Goal: Contribute content: Contribute content

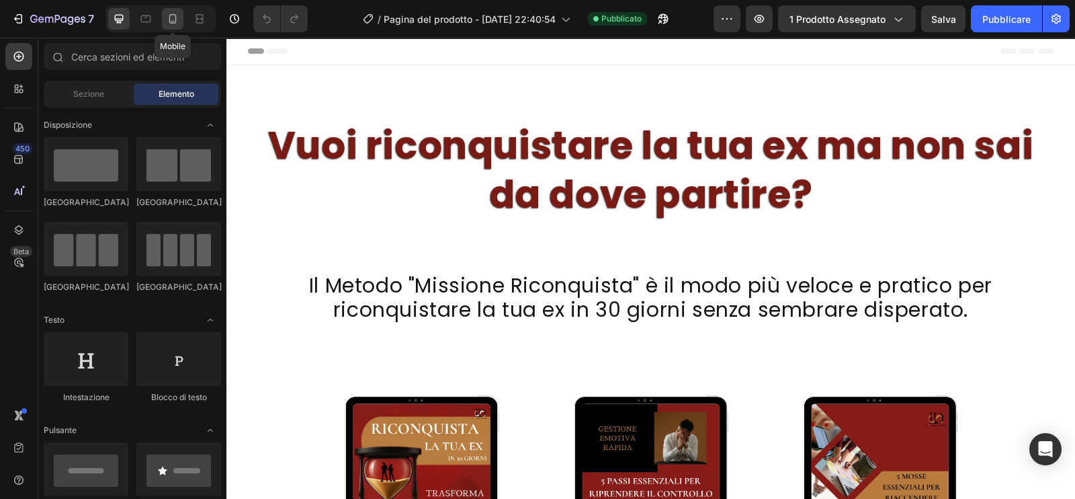
click at [172, 24] on icon at bounding box center [172, 18] width 13 height 13
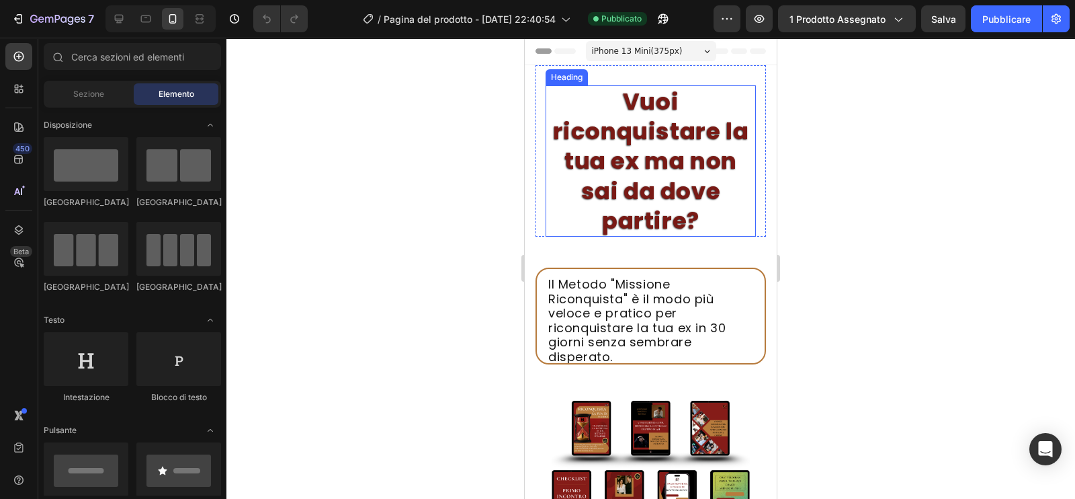
click at [564, 114] on h2 "Vuoi riconquistare la tua ex ma non sai da dove partire?" at bounding box center [651, 160] width 210 height 151
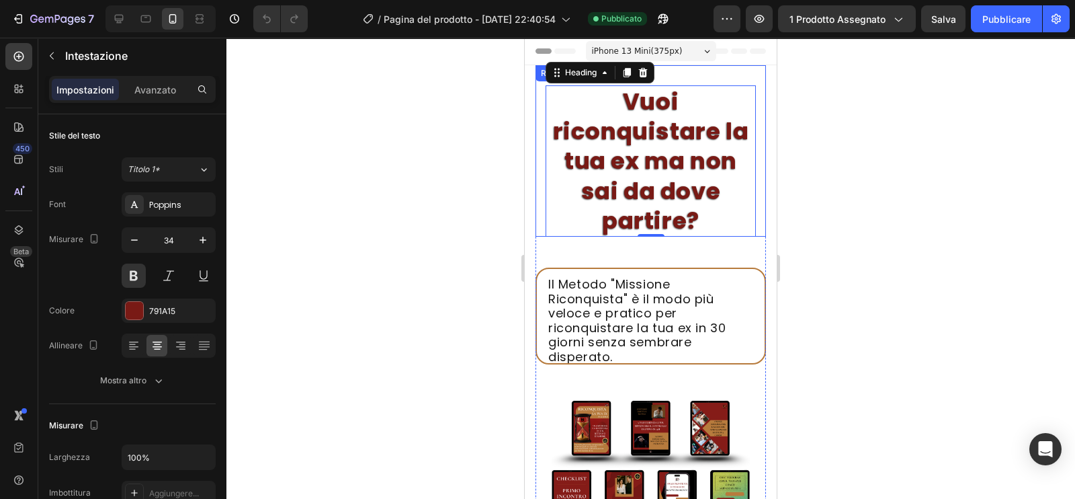
click at [537, 109] on div "Vuoi riconquistare la tua ex ma non sai da dove partire? Heading 0" at bounding box center [650, 150] width 230 height 171
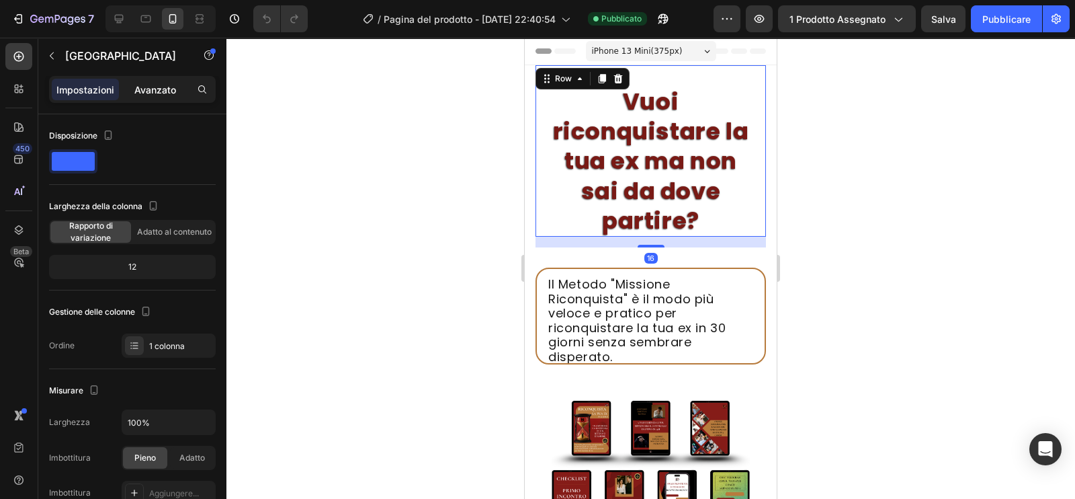
click at [164, 92] on font "Avanzato" at bounding box center [155, 89] width 42 height 11
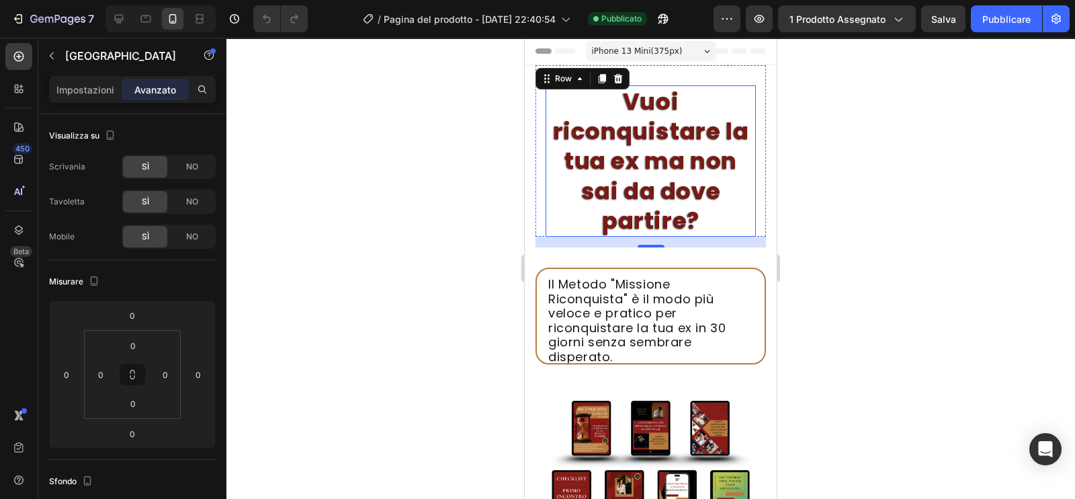
click at [568, 136] on h2 "Vuoi riconquistare la tua ex ma non sai da dove partire?" at bounding box center [651, 160] width 210 height 151
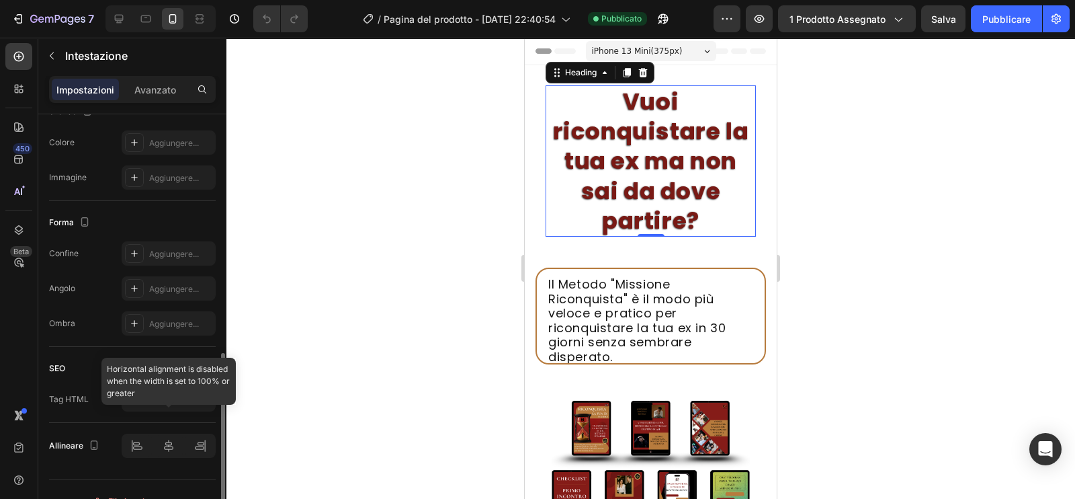
scroll to position [447, 0]
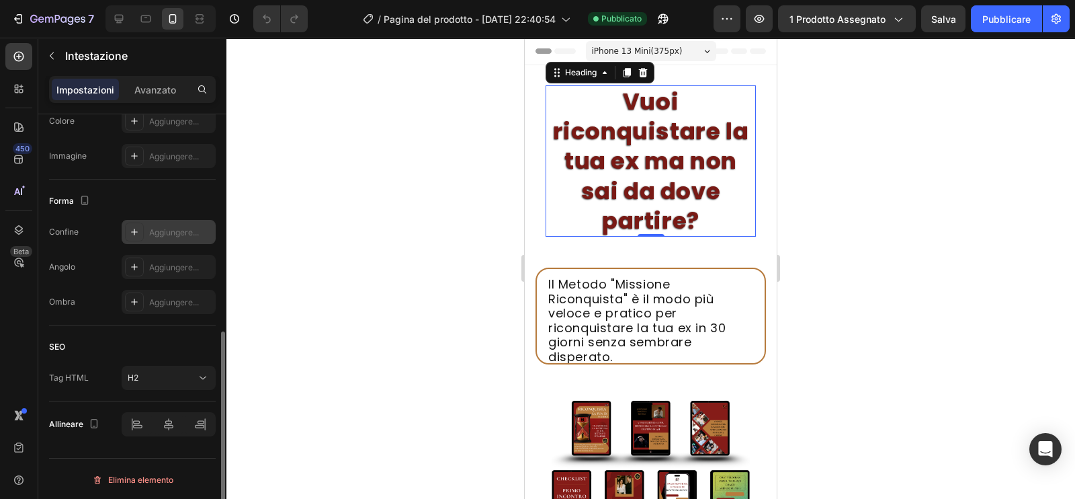
click at [169, 230] on font "Aggiungere..." at bounding box center [174, 232] width 50 height 10
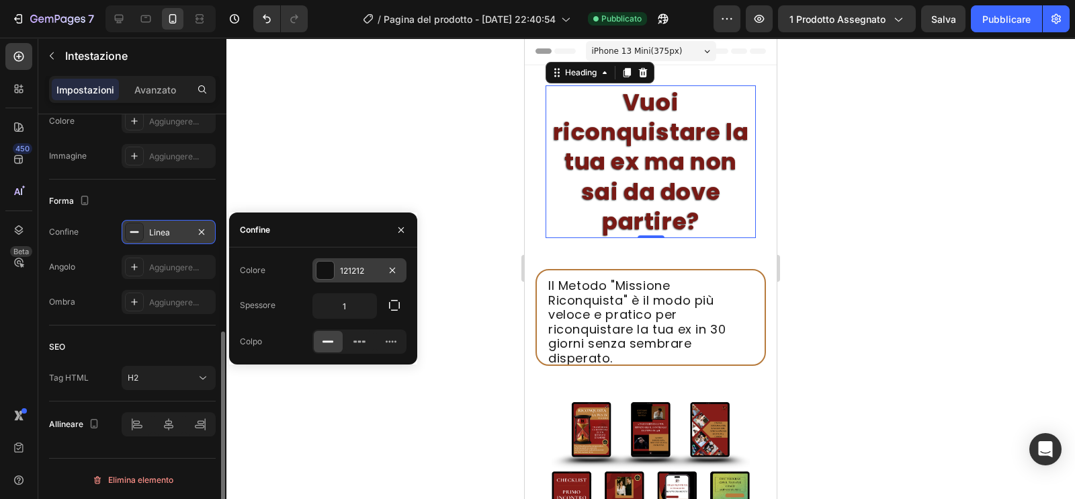
click at [346, 277] on div "121212" at bounding box center [359, 270] width 94 height 24
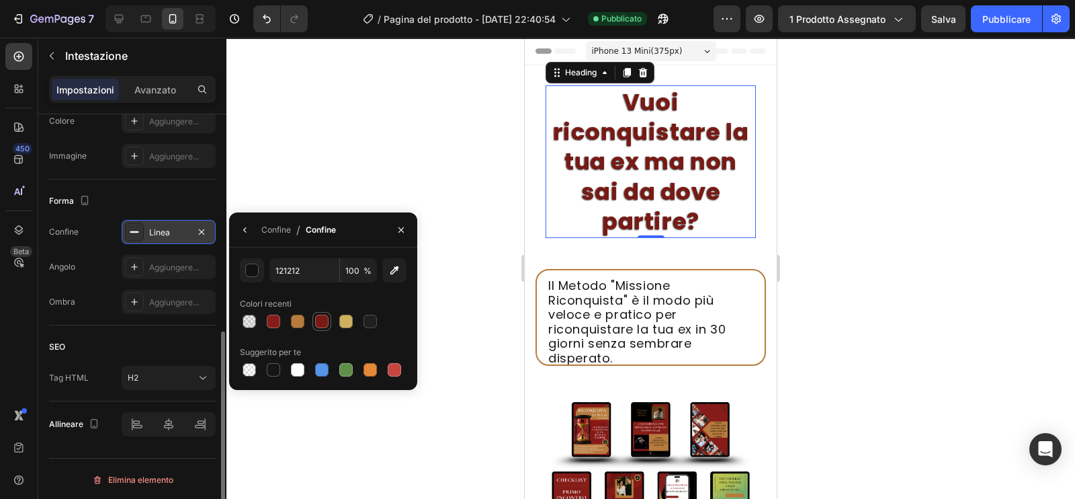
click at [320, 320] on div at bounding box center [321, 320] width 13 height 13
type input "791A15"
click at [175, 220] on div "Linea" at bounding box center [169, 232] width 94 height 24
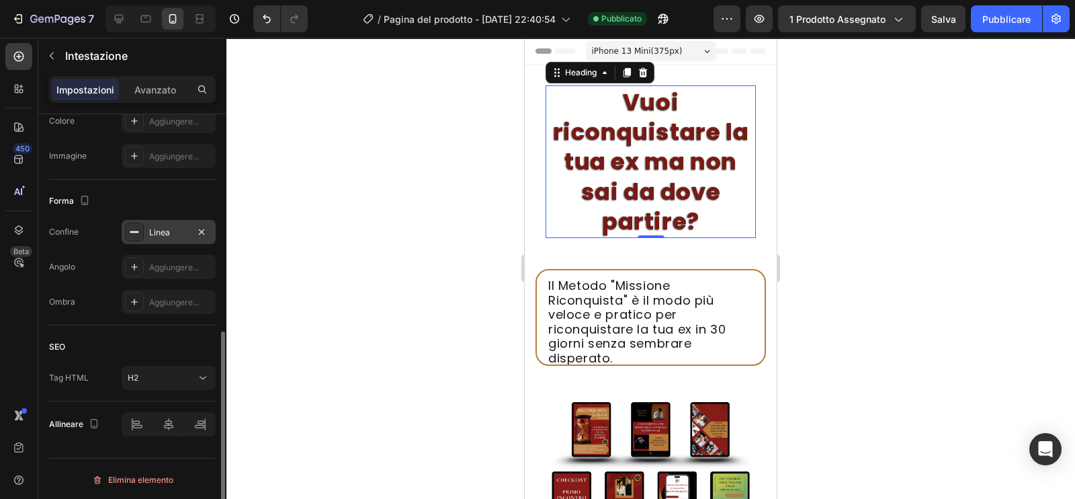
click at [175, 220] on div "Linea" at bounding box center [169, 232] width 94 height 24
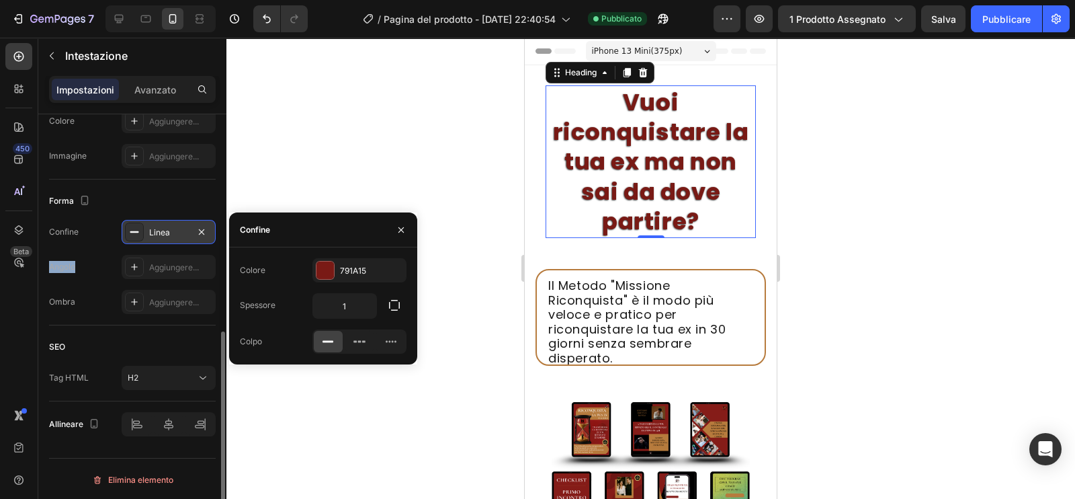
click at [175, 220] on div "Linea" at bounding box center [169, 232] width 94 height 24
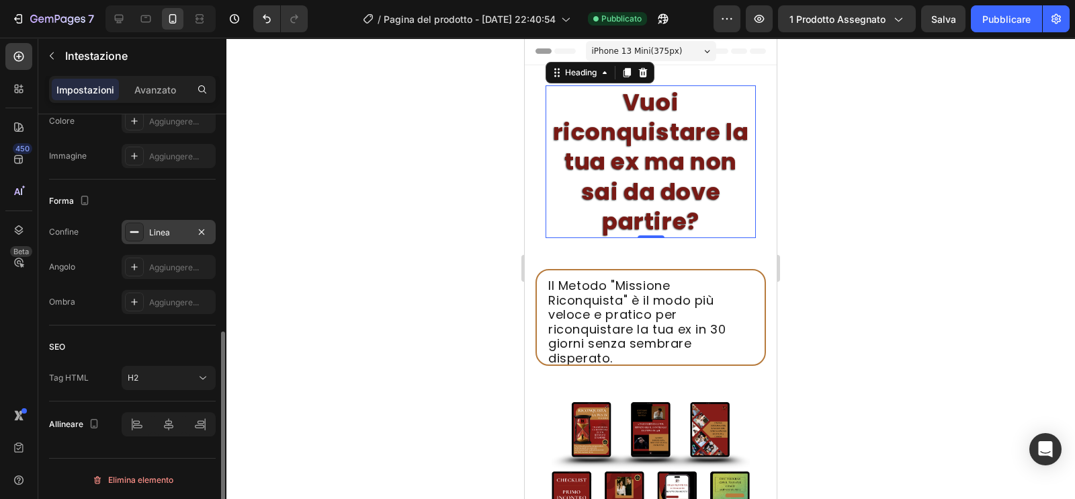
click at [175, 220] on div "Linea" at bounding box center [169, 232] width 94 height 24
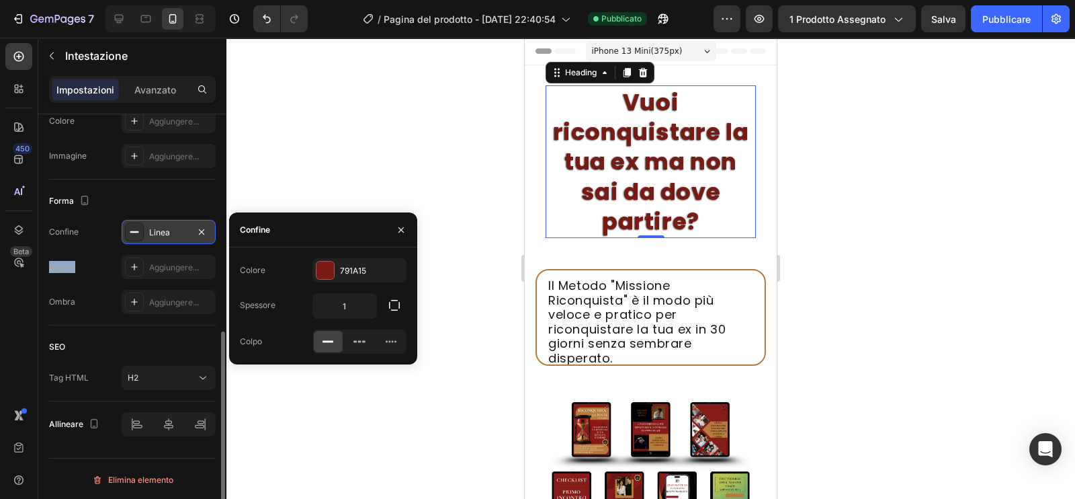
click at [175, 220] on div "Linea" at bounding box center [169, 232] width 94 height 24
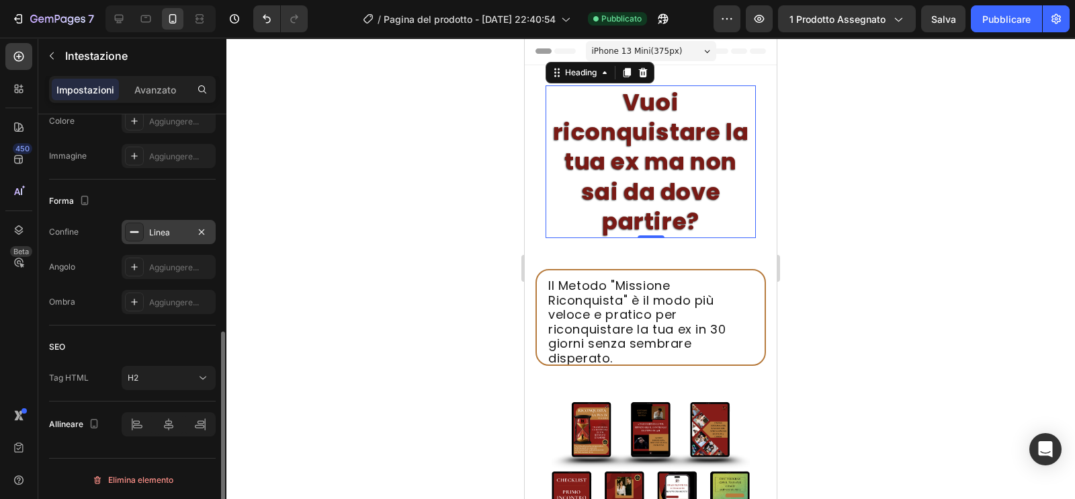
click at [175, 220] on div "Linea" at bounding box center [169, 232] width 94 height 24
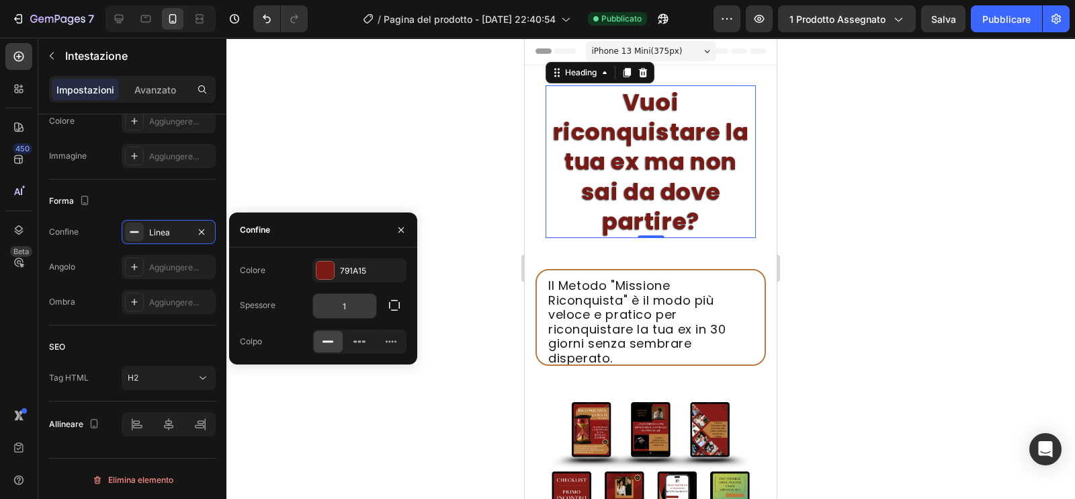
click at [353, 313] on input "1" at bounding box center [344, 306] width 63 height 24
type input "2"
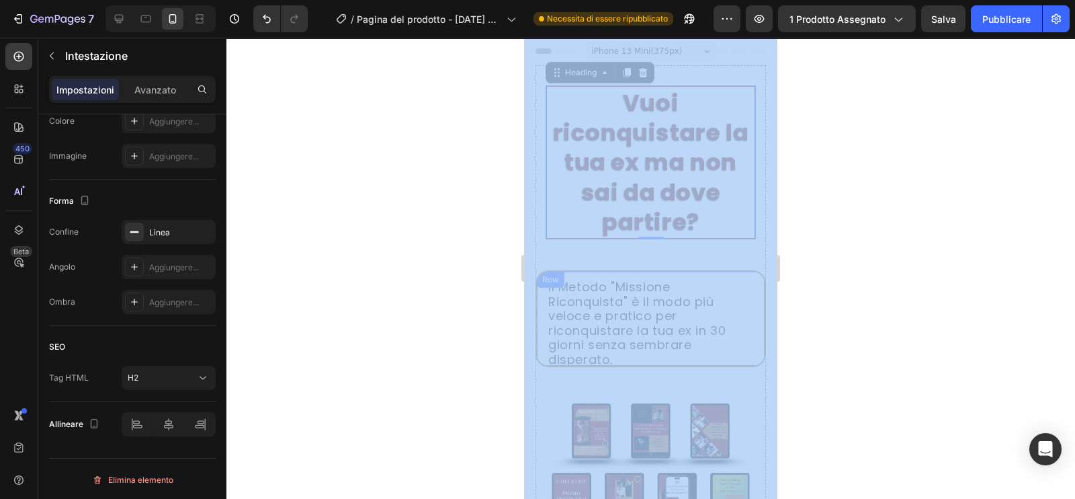
drag, startPoint x: 949, startPoint y: 187, endPoint x: 544, endPoint y: 282, distance: 416.9
click at [867, 232] on div at bounding box center [650, 268] width 849 height 461
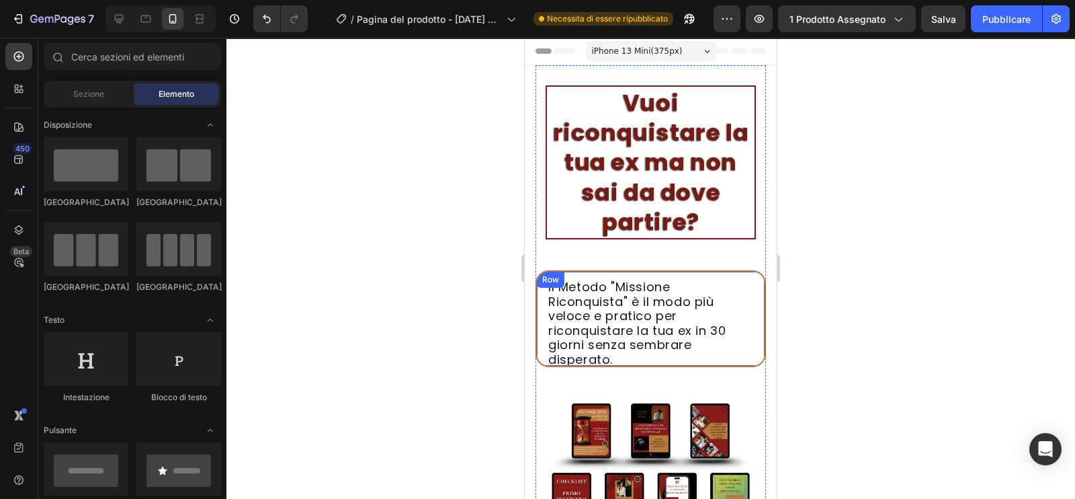
click at [561, 273] on div "Row" at bounding box center [551, 279] width 28 height 16
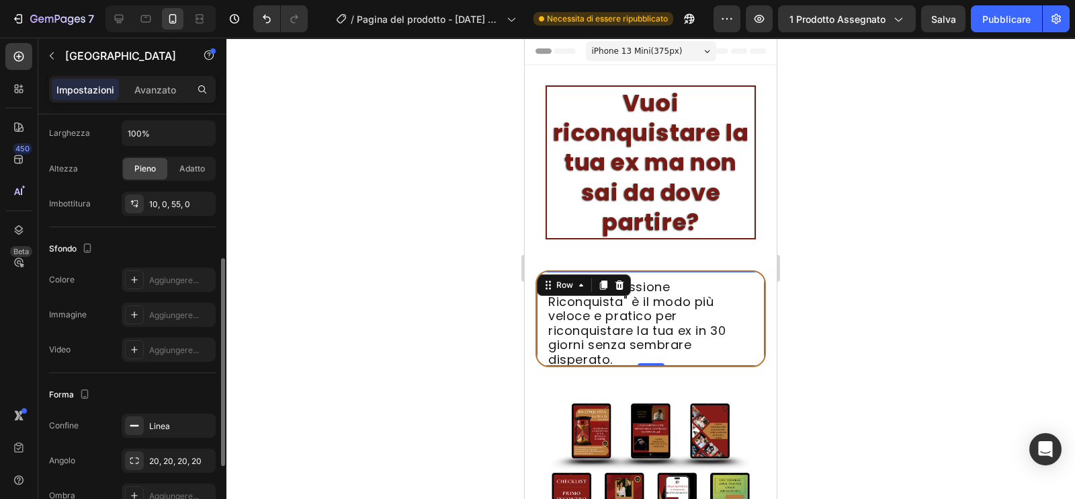
scroll to position [290, 0]
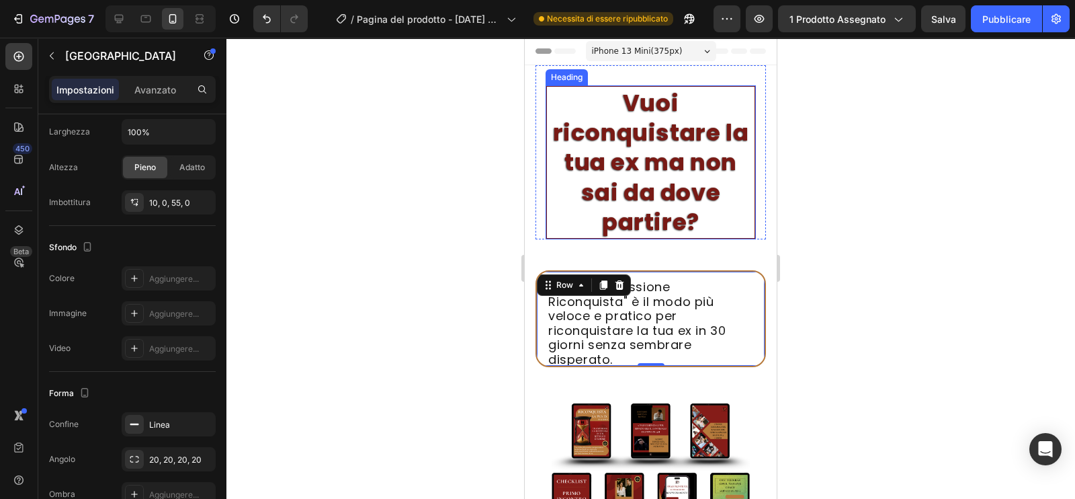
click at [548, 232] on h2 "Vuoi riconquistare la tua ex ma non sai da dove partire?" at bounding box center [651, 162] width 210 height 154
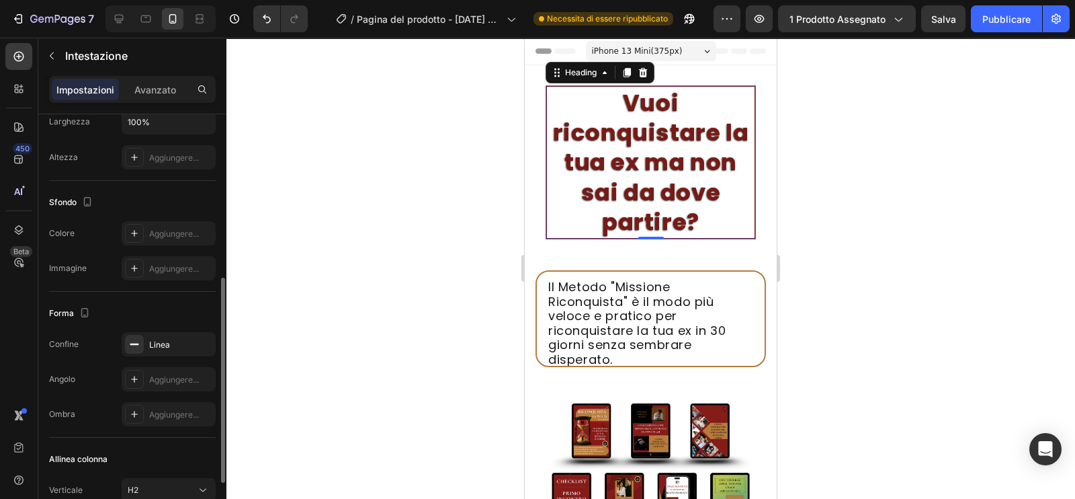
scroll to position [337, 0]
click at [171, 381] on div "Aggiungere..." at bounding box center [180, 378] width 63 height 12
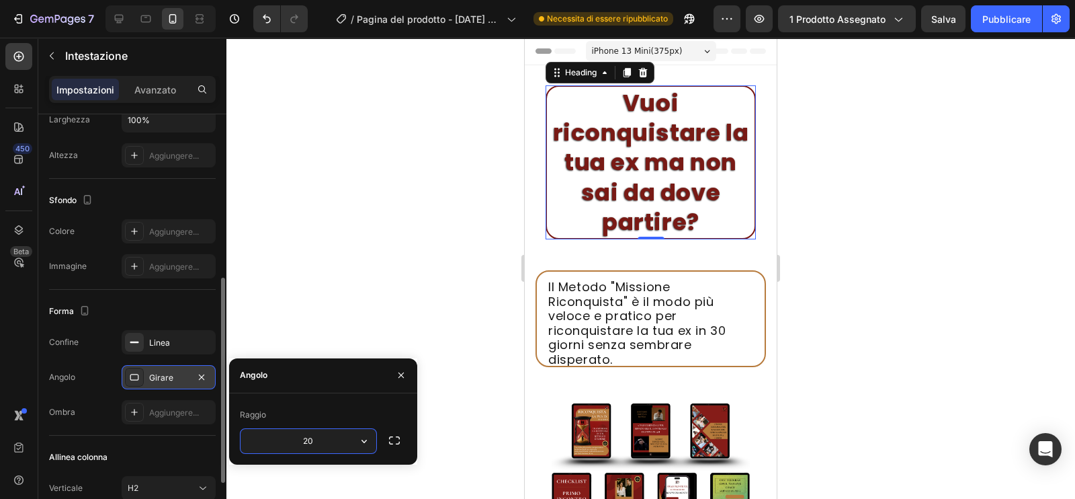
type input "20"
click at [344, 314] on div at bounding box center [650, 268] width 849 height 461
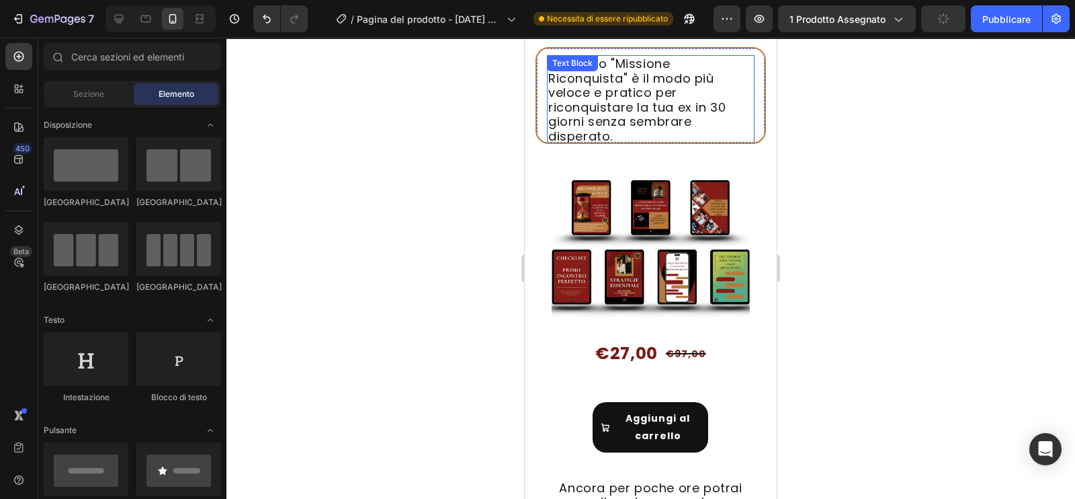
scroll to position [93, 0]
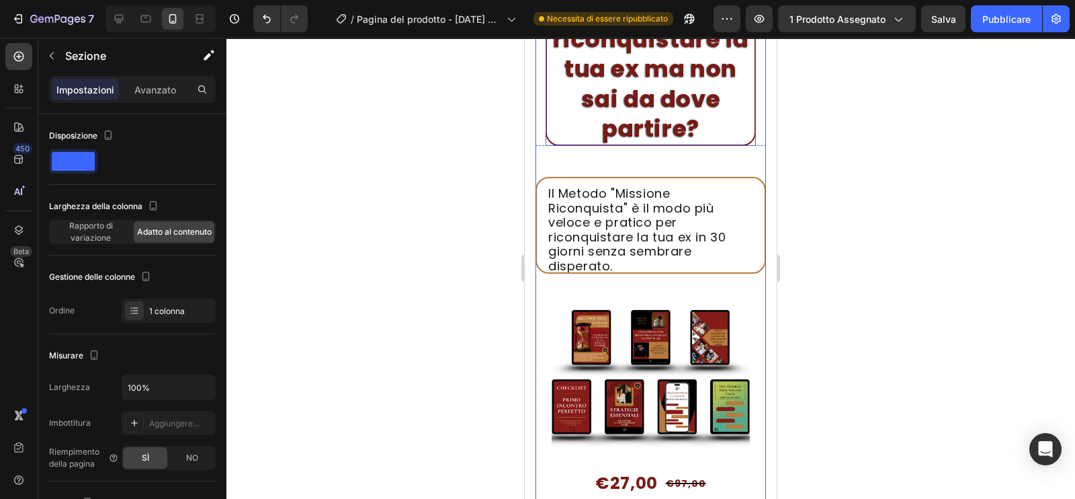
click at [546, 120] on h2 "Vuoi riconquistare la tua ex ma non sai da dove partire?" at bounding box center [651, 69] width 210 height 154
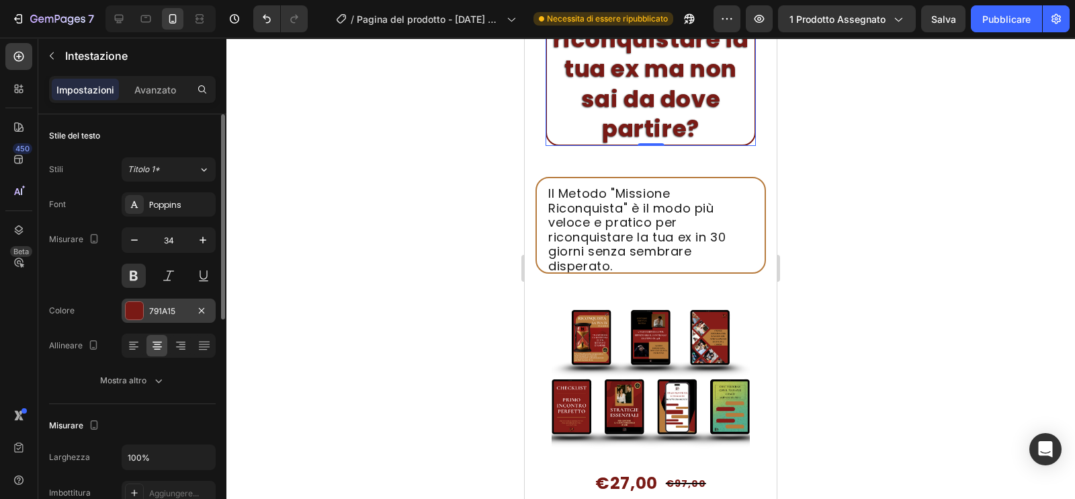
click at [162, 302] on div "791A15" at bounding box center [169, 310] width 94 height 24
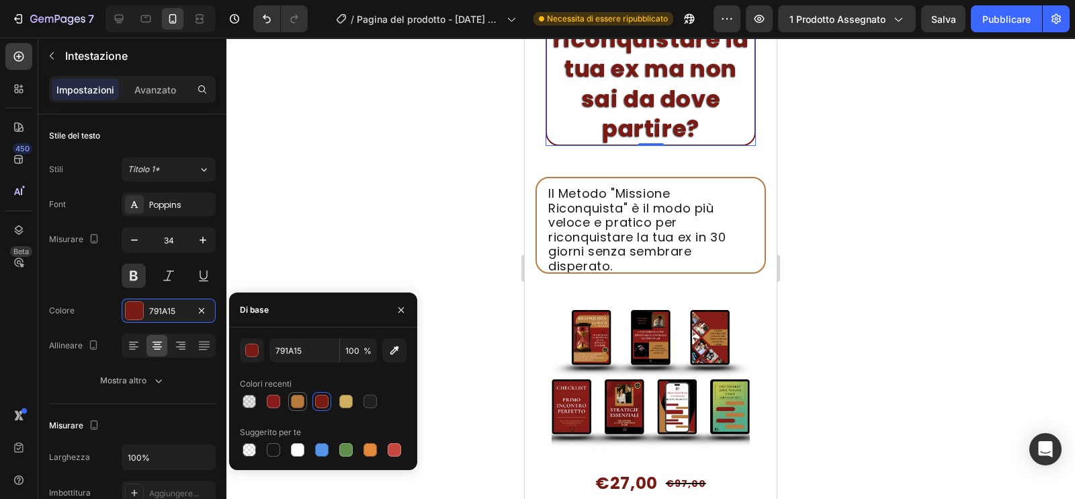
click at [298, 398] on div at bounding box center [297, 400] width 13 height 13
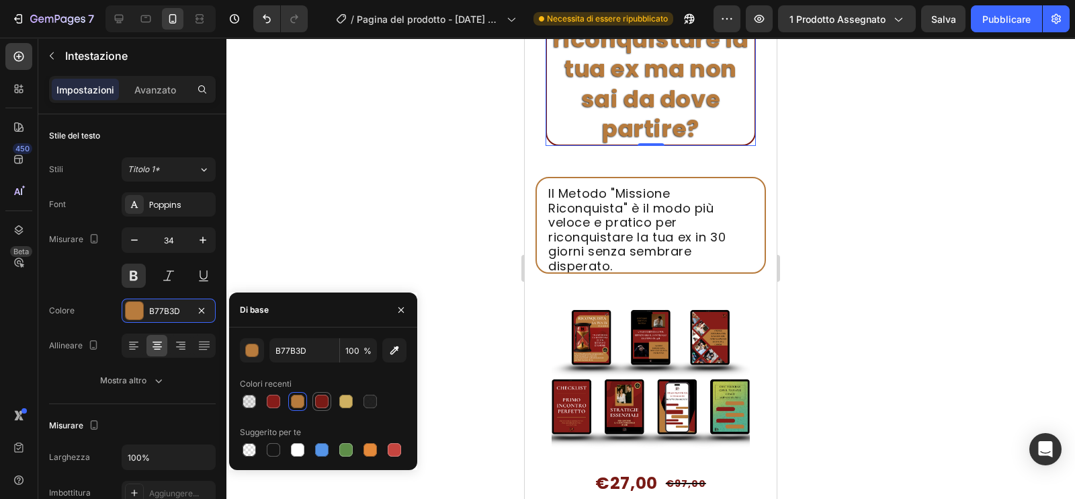
click at [315, 402] on div at bounding box center [321, 400] width 13 height 13
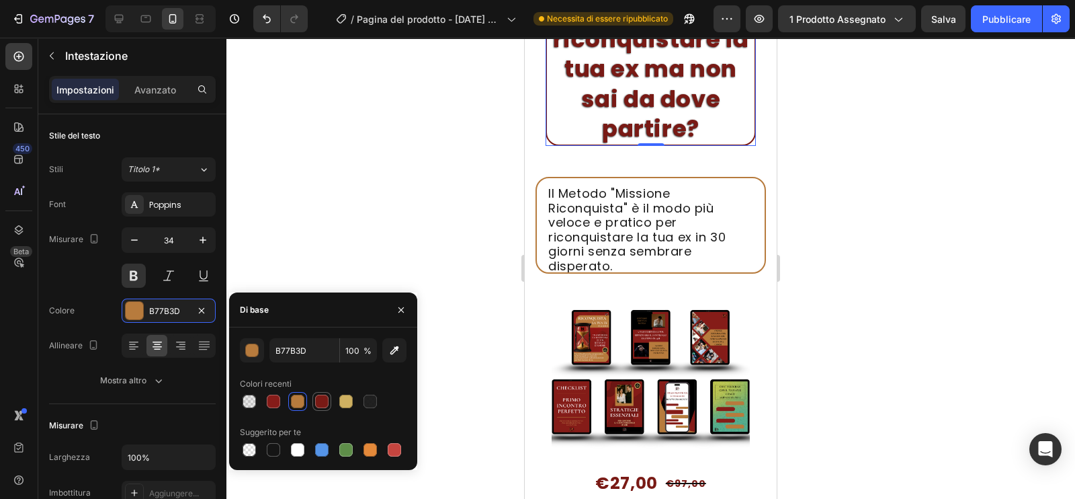
type input "791A15"
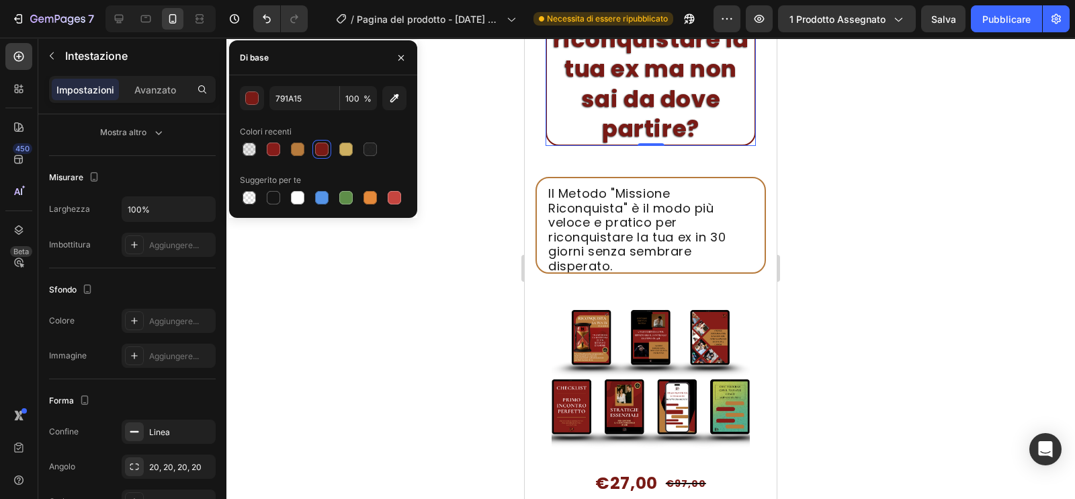
scroll to position [447, 0]
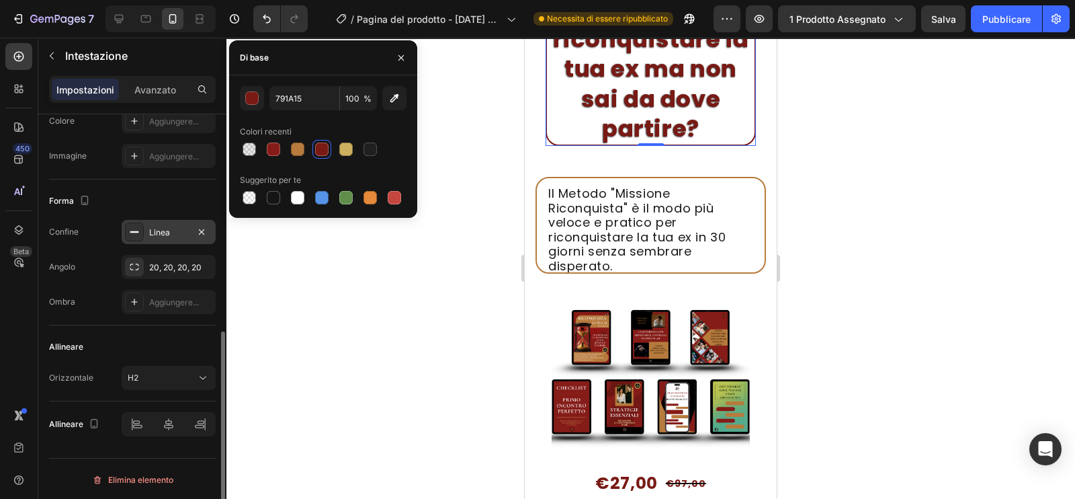
click at [161, 240] on div "Linea" at bounding box center [169, 232] width 94 height 24
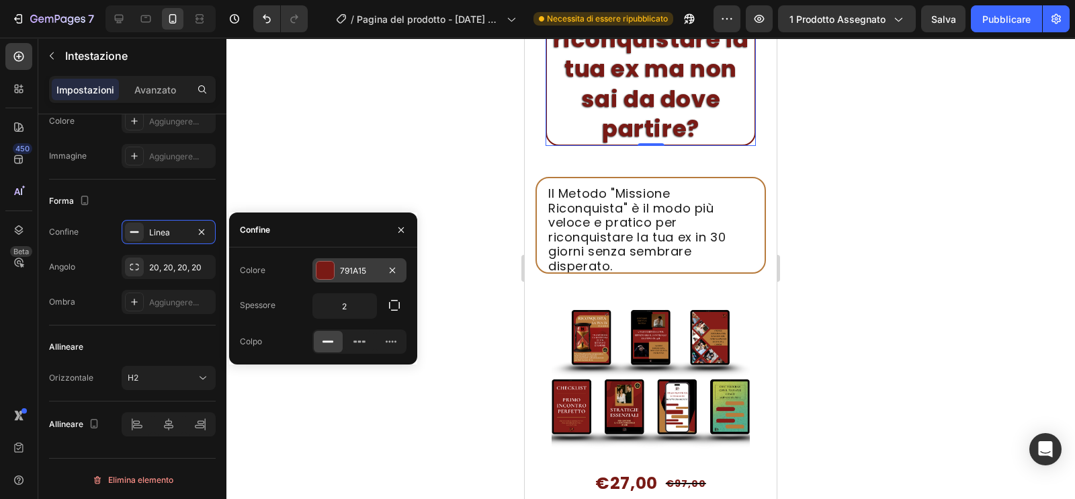
click at [329, 275] on div at bounding box center [324, 269] width 17 height 17
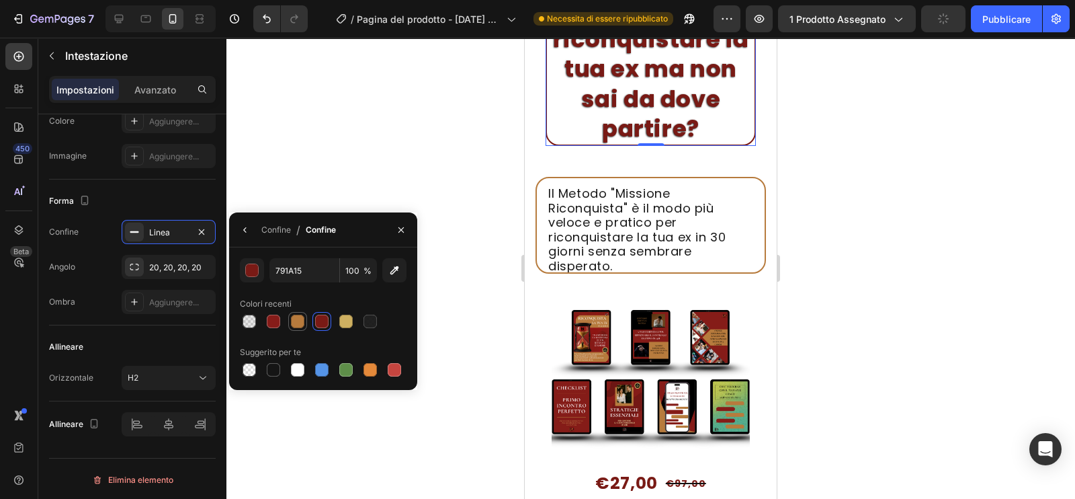
click at [296, 324] on div at bounding box center [297, 320] width 13 height 13
type input "B77B3D"
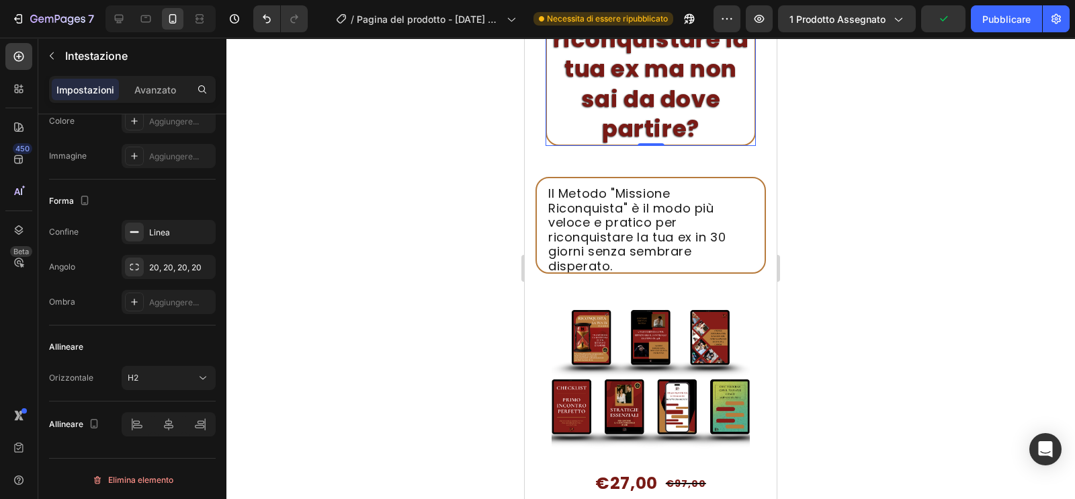
click at [351, 132] on div at bounding box center [650, 268] width 849 height 461
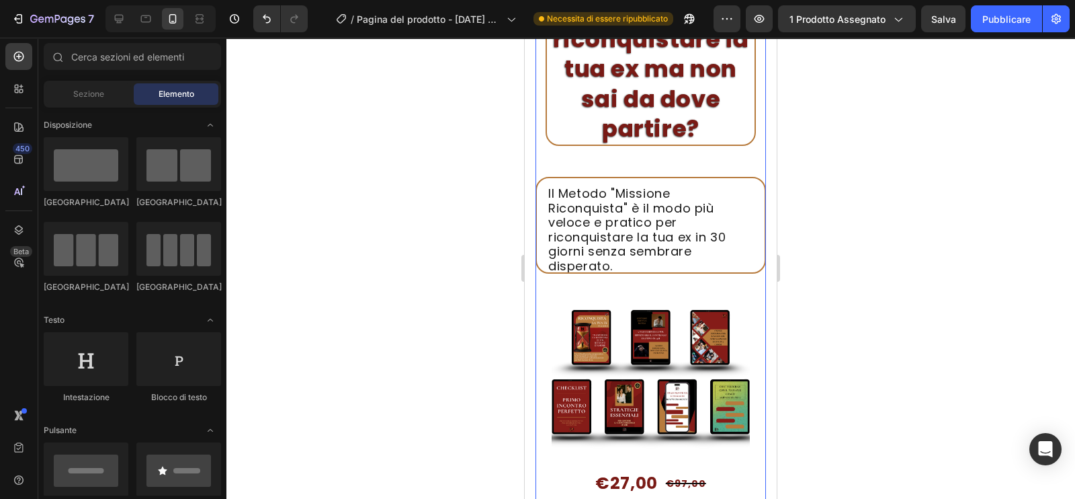
scroll to position [0, 0]
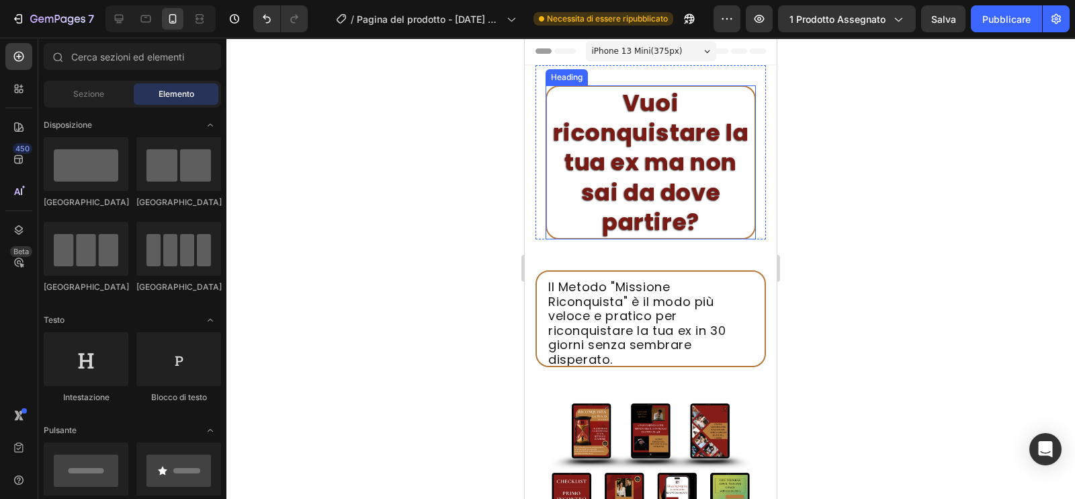
click at [605, 191] on h2 "Vuoi riconquistare la tua ex ma non sai da dove partire?" at bounding box center [651, 162] width 210 height 154
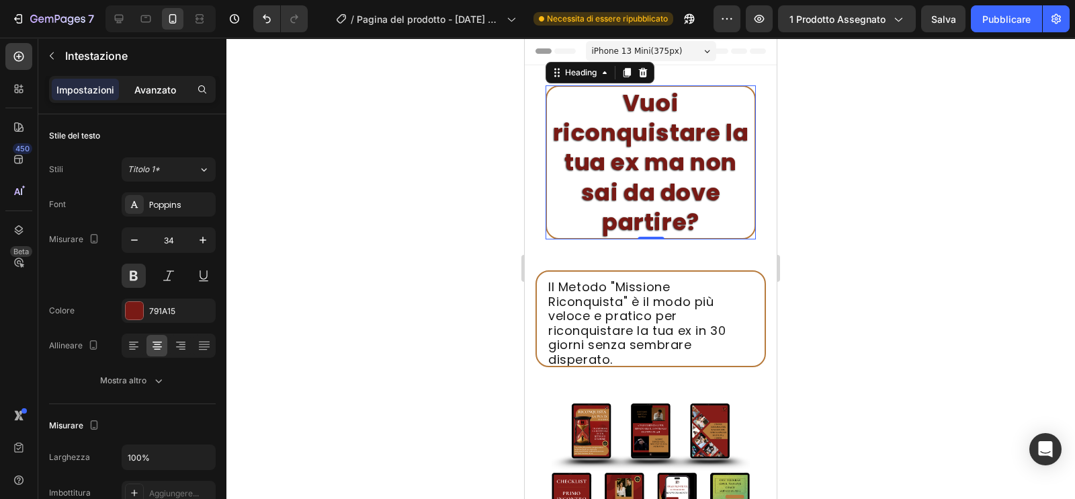
click at [161, 95] on p "Avanzato" at bounding box center [155, 90] width 42 height 14
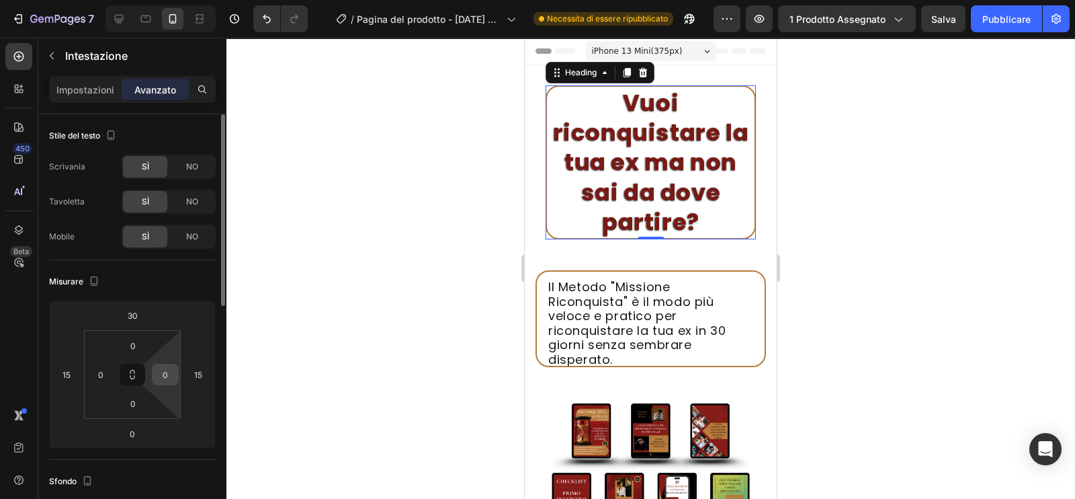
click at [165, 368] on input "0" at bounding box center [165, 374] width 20 height 20
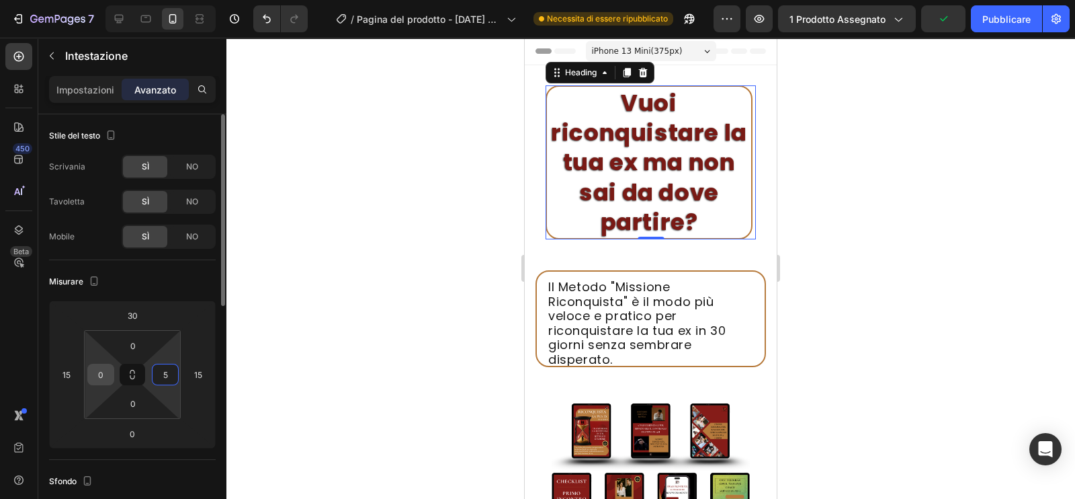
type input "5"
click at [111, 374] on div "0" at bounding box center [100, 373] width 27 height 21
click at [105, 372] on input "0" at bounding box center [101, 374] width 20 height 20
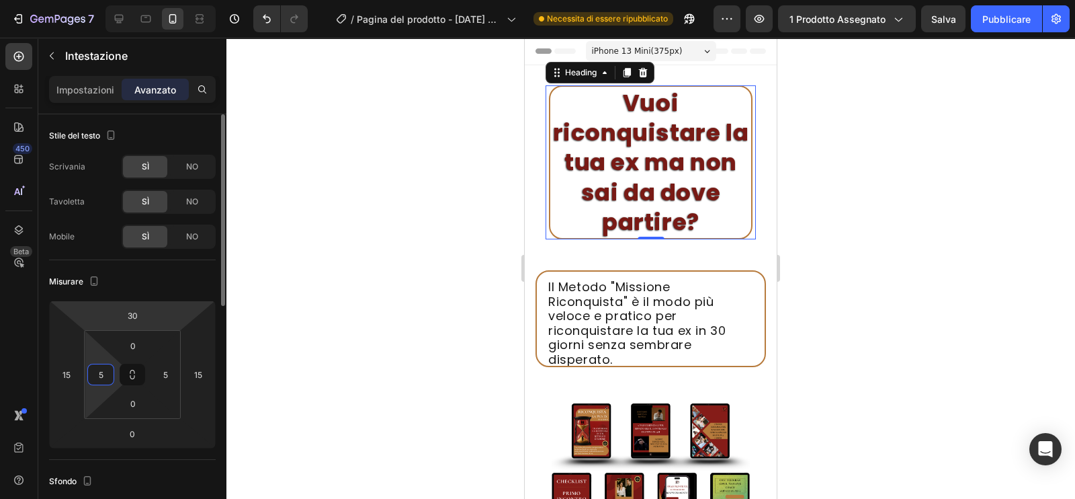
type input "0"
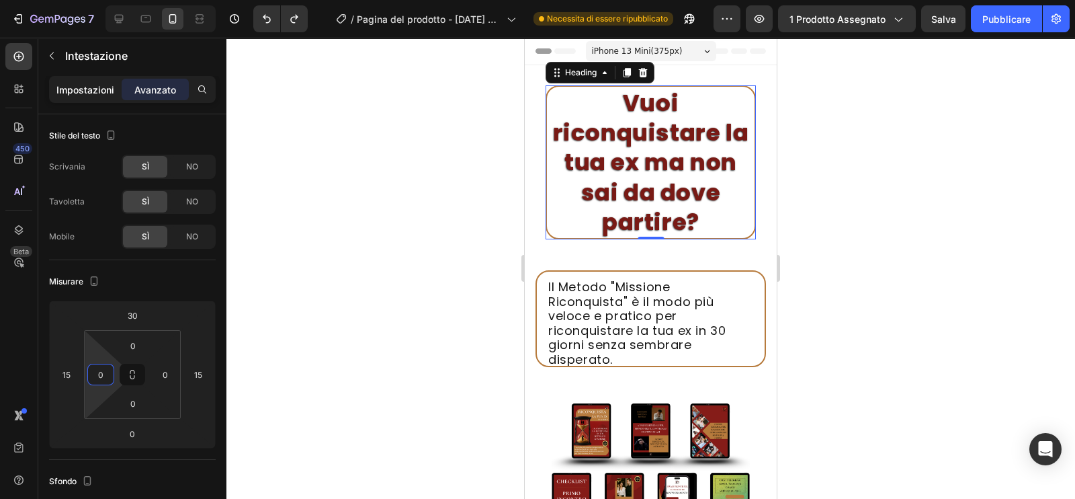
click at [101, 90] on font "Impostazioni" at bounding box center [85, 89] width 58 height 11
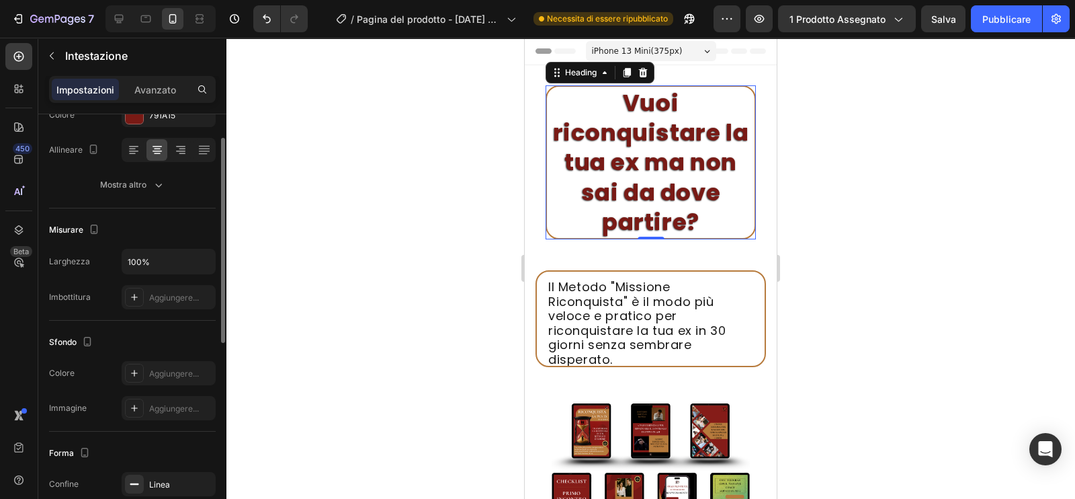
scroll to position [144, 0]
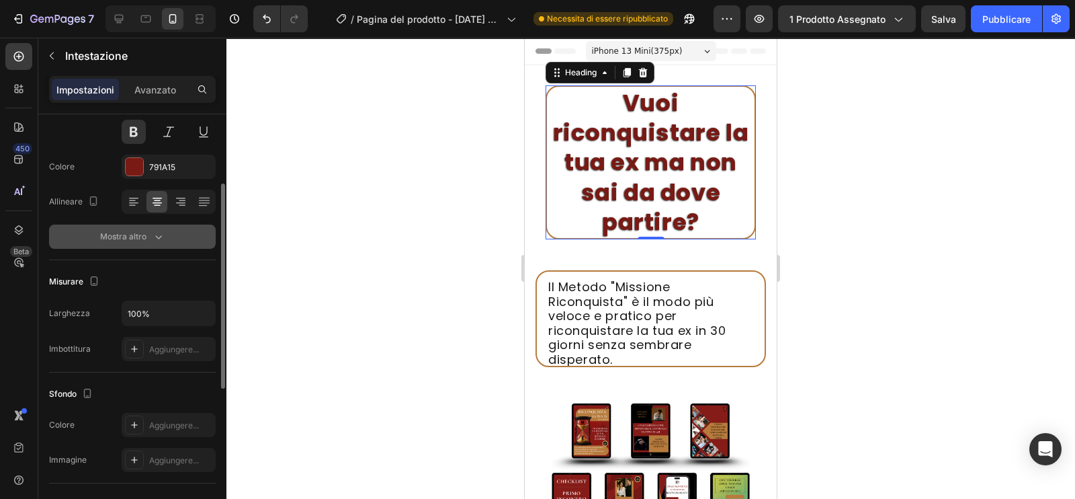
click at [108, 231] on font "Mostra altro" at bounding box center [123, 236] width 46 height 10
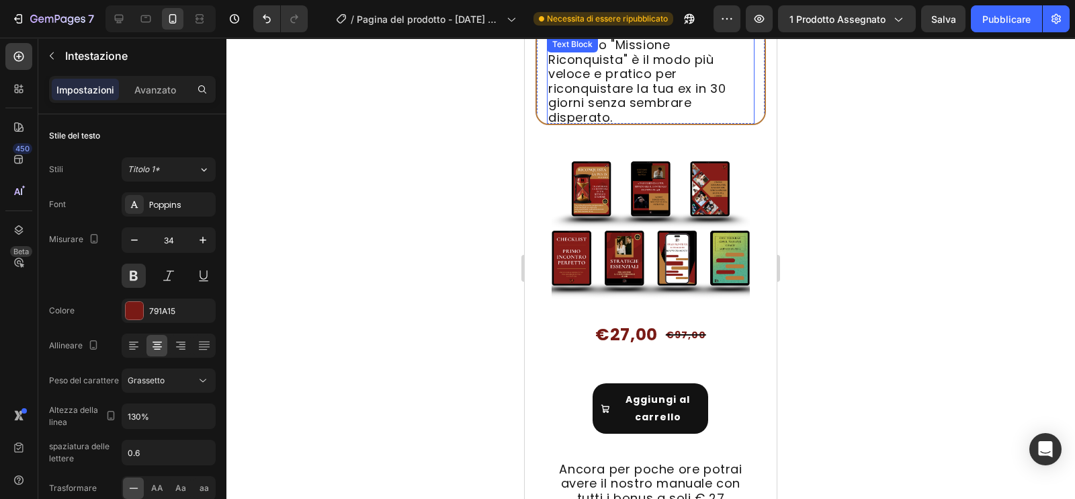
scroll to position [290, 0]
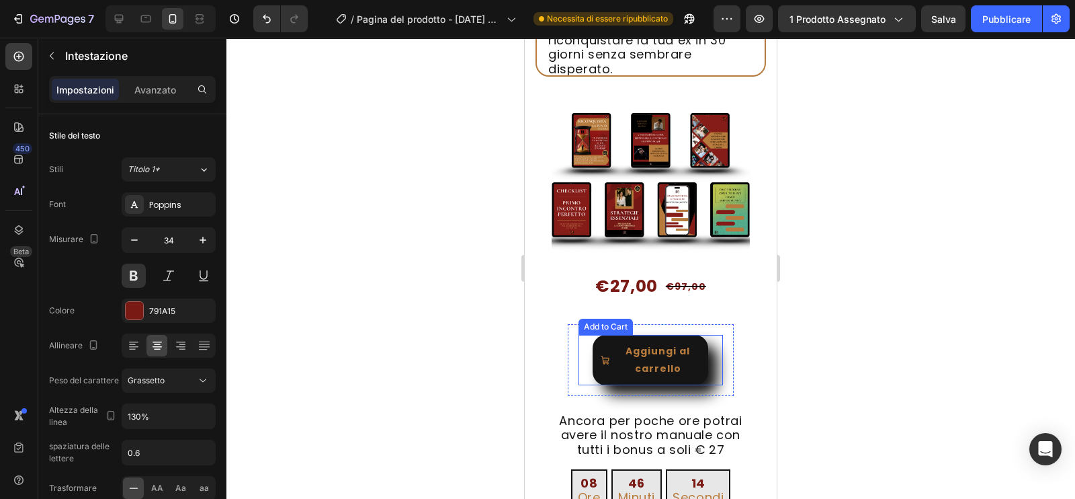
click at [604, 335] on button "Aggiungi al carrello" at bounding box center [651, 360] width 116 height 50
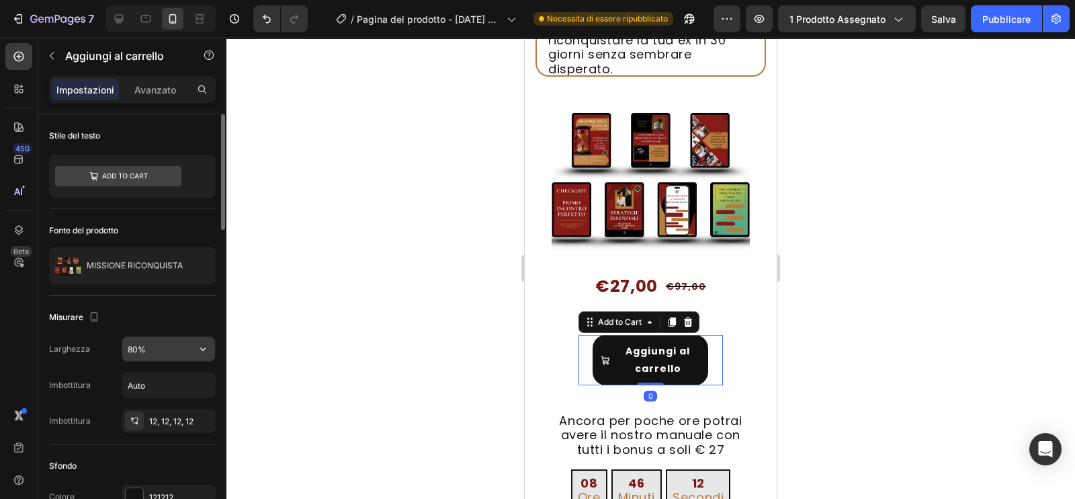
click at [134, 344] on input "80%" at bounding box center [168, 349] width 93 height 24
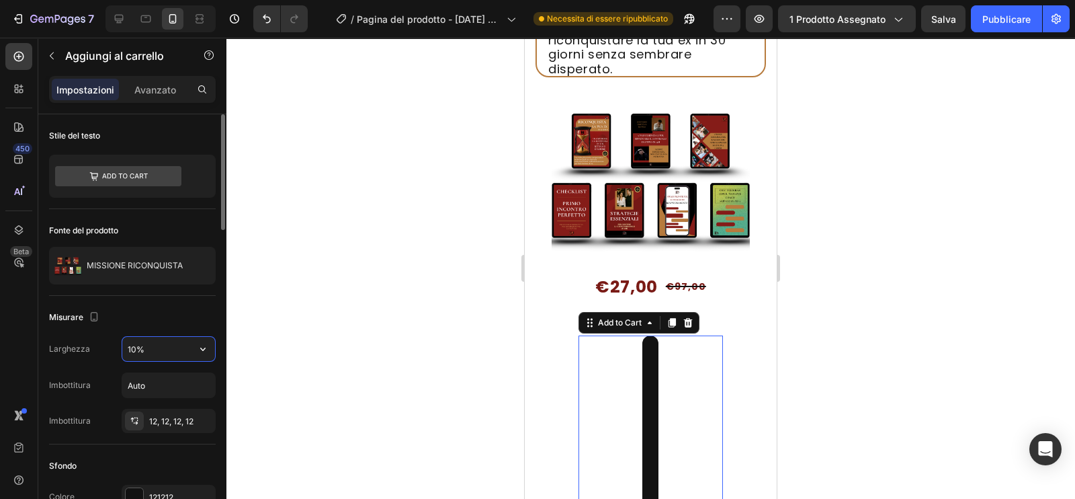
type input "100%"
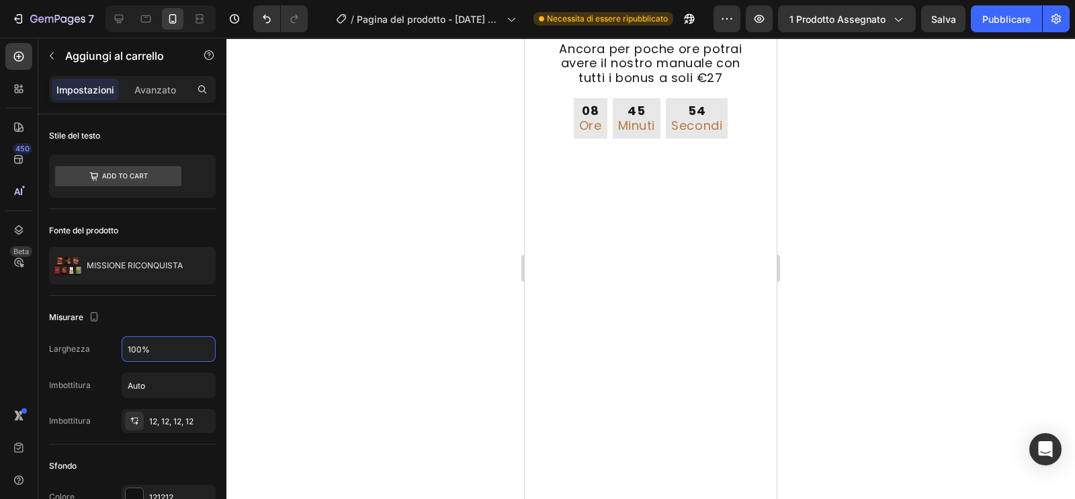
scroll to position [4059, 0]
click at [134, 344] on input "80%" at bounding box center [168, 349] width 93 height 24
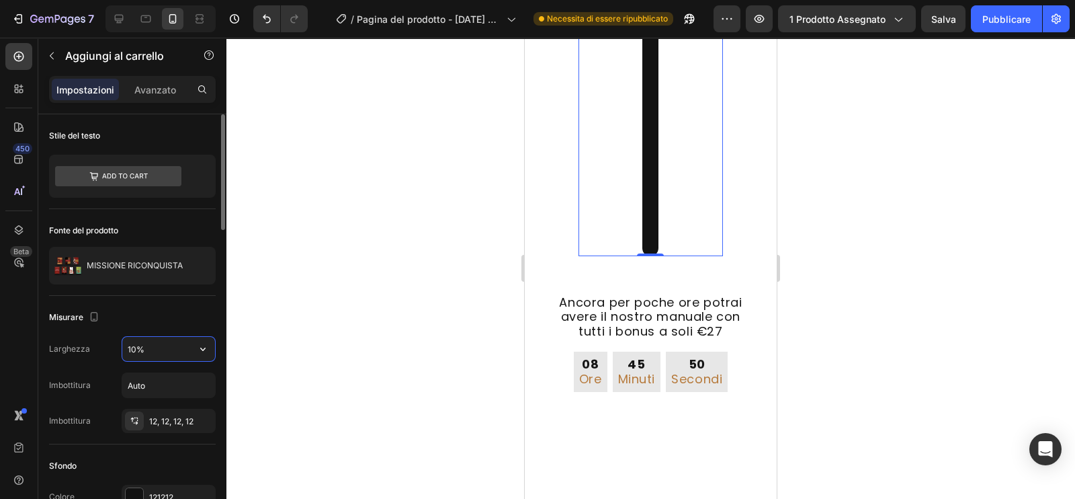
type input "100%"
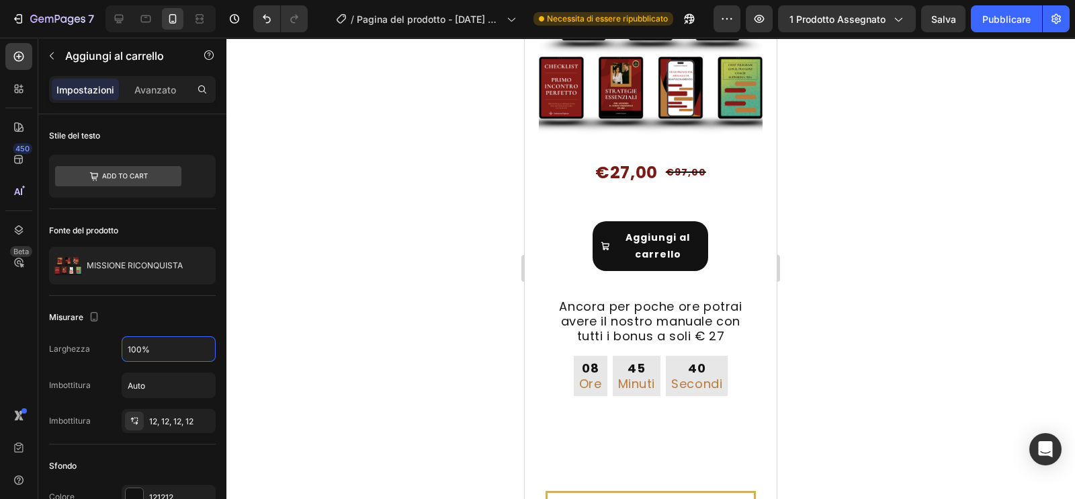
scroll to position [11373, 0]
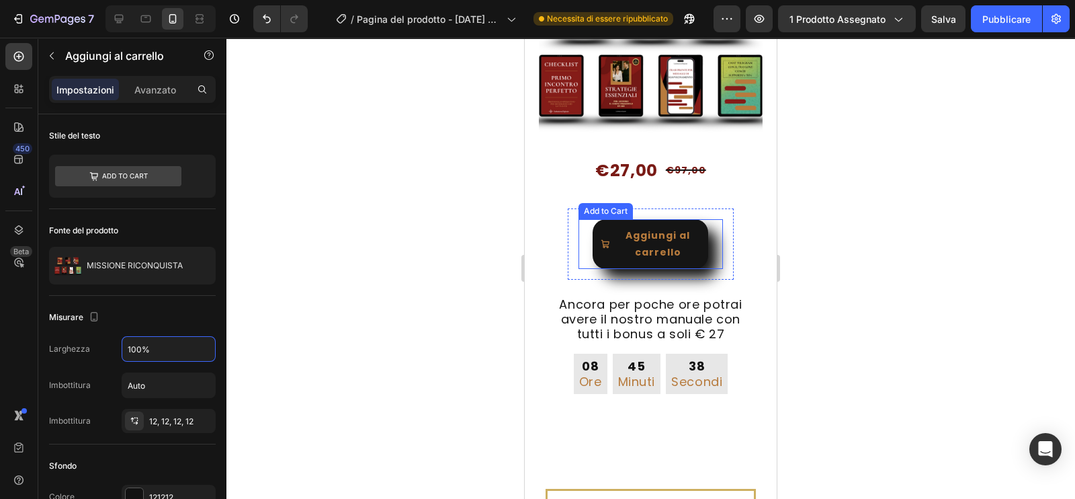
click at [601, 261] on span "Aggiungi al carrello" at bounding box center [605, 244] width 9 height 34
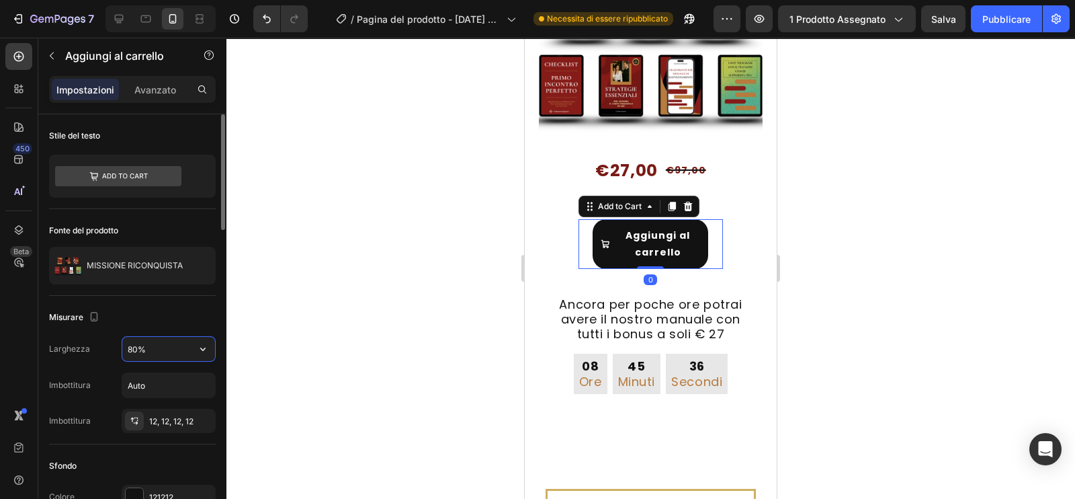
click at [138, 345] on input "80%" at bounding box center [168, 349] width 93 height 24
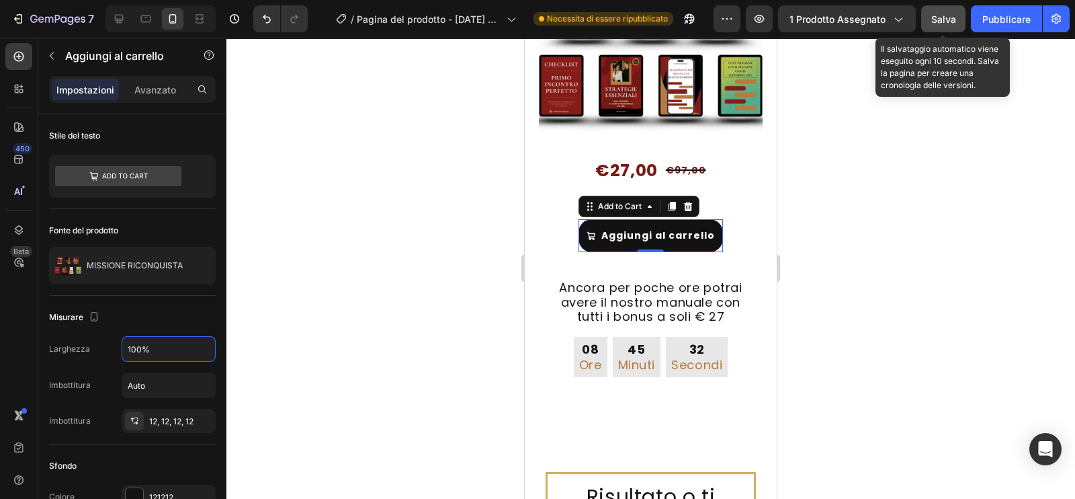
type input "100%"
click at [952, 25] on div "Salva" at bounding box center [943, 19] width 25 height 14
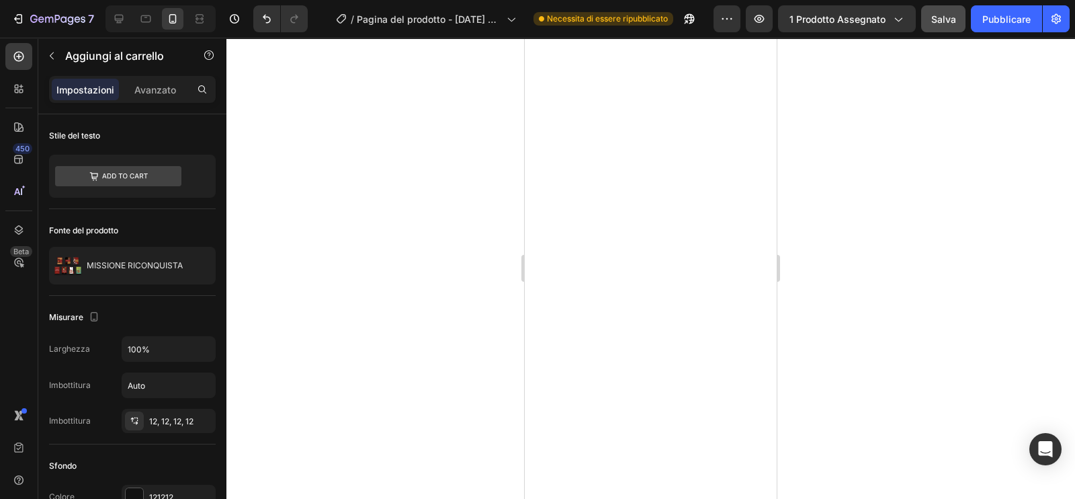
scroll to position [9349, 0]
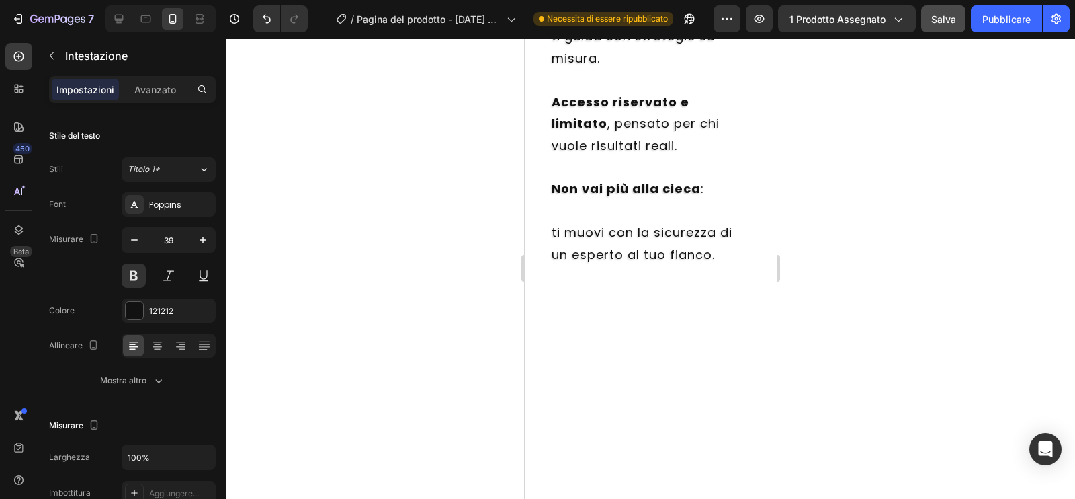
scroll to position [8568, 0]
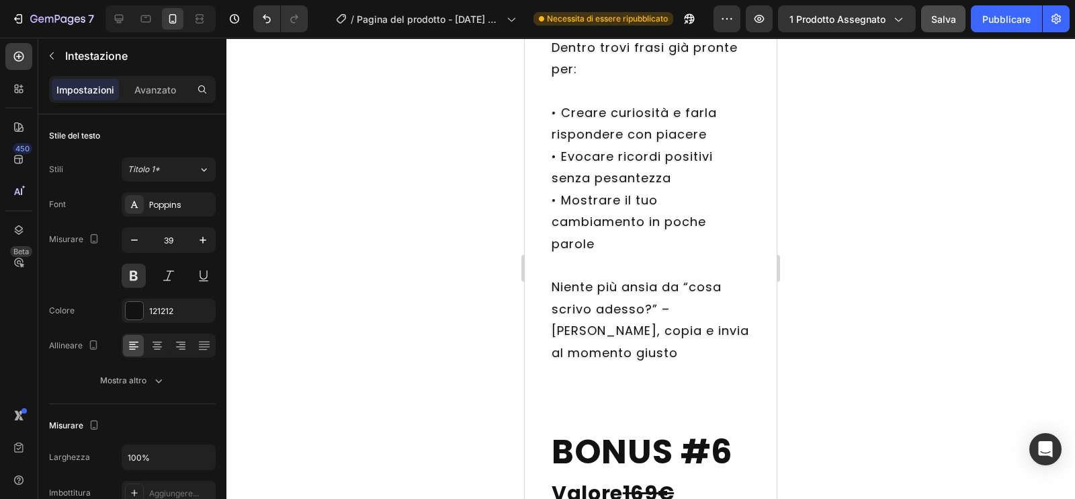
scroll to position [7835, 0]
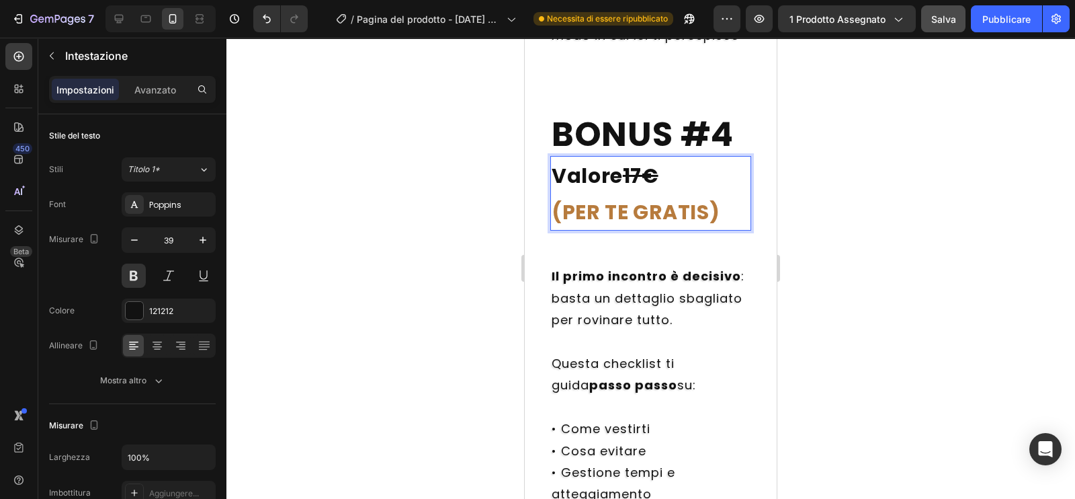
scroll to position [7071, 0]
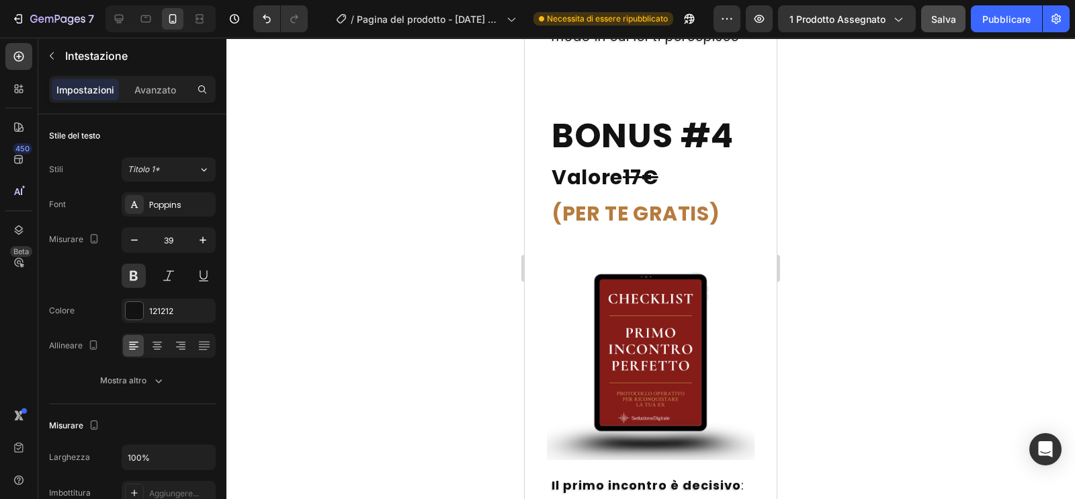
drag, startPoint x: 645, startPoint y: 326, endPoint x: 551, endPoint y: 320, distance: 94.2
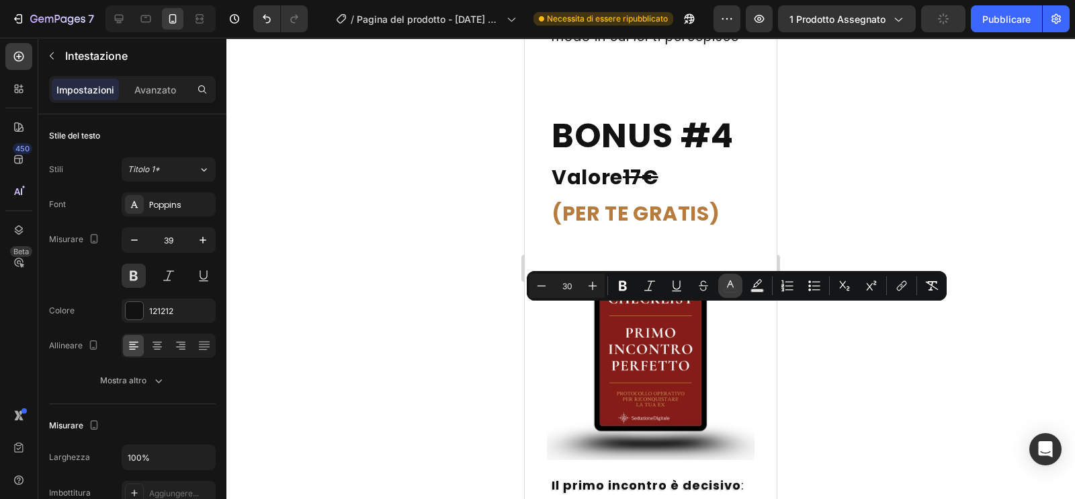
click at [728, 285] on icon "Editor contextual toolbar" at bounding box center [730, 283] width 7 height 7
type input "121212"
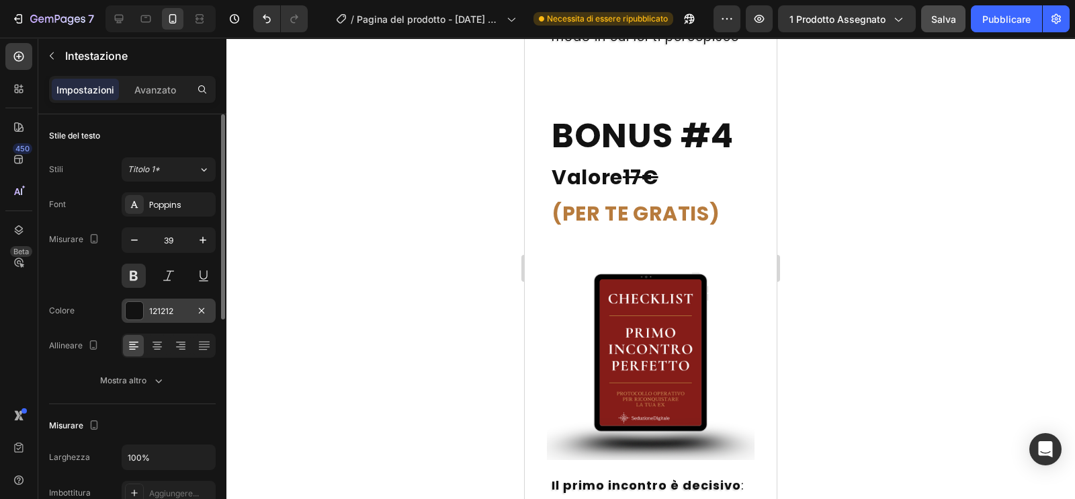
click at [150, 307] on font "121212" at bounding box center [161, 311] width 24 height 10
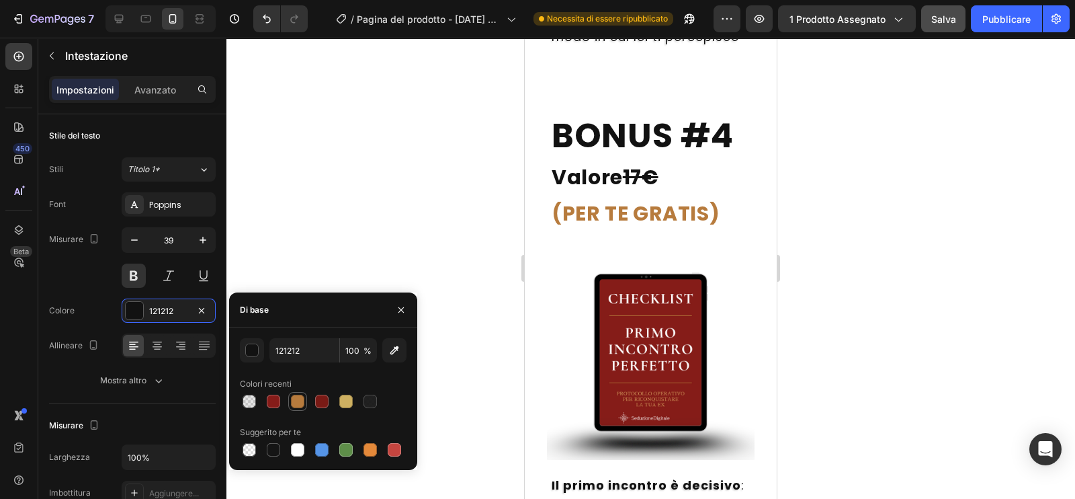
click at [298, 402] on div at bounding box center [297, 400] width 13 height 13
type input "B77B3D"
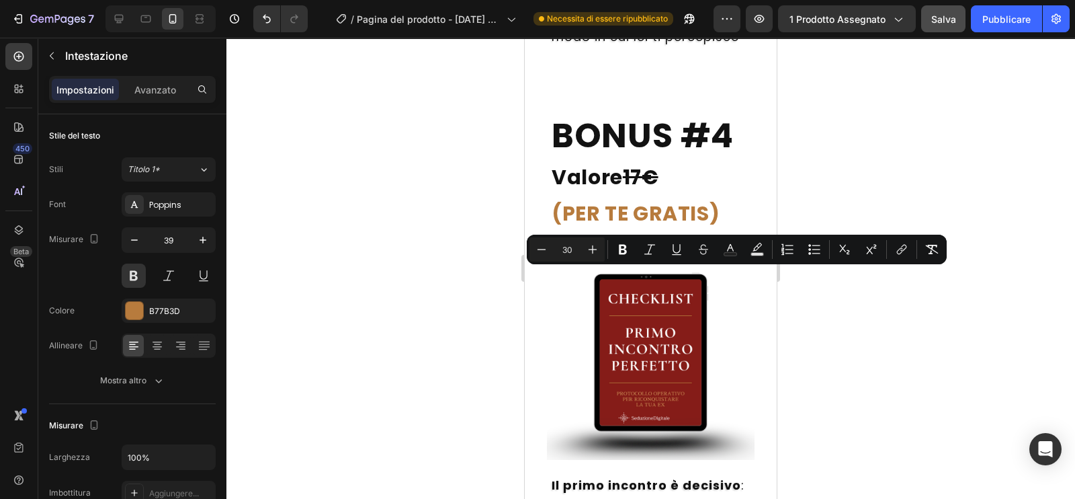
drag, startPoint x: 669, startPoint y: 290, endPoint x: 554, endPoint y: 289, distance: 114.2
click at [729, 247] on icon "Editor contextual toolbar" at bounding box center [730, 247] width 7 height 7
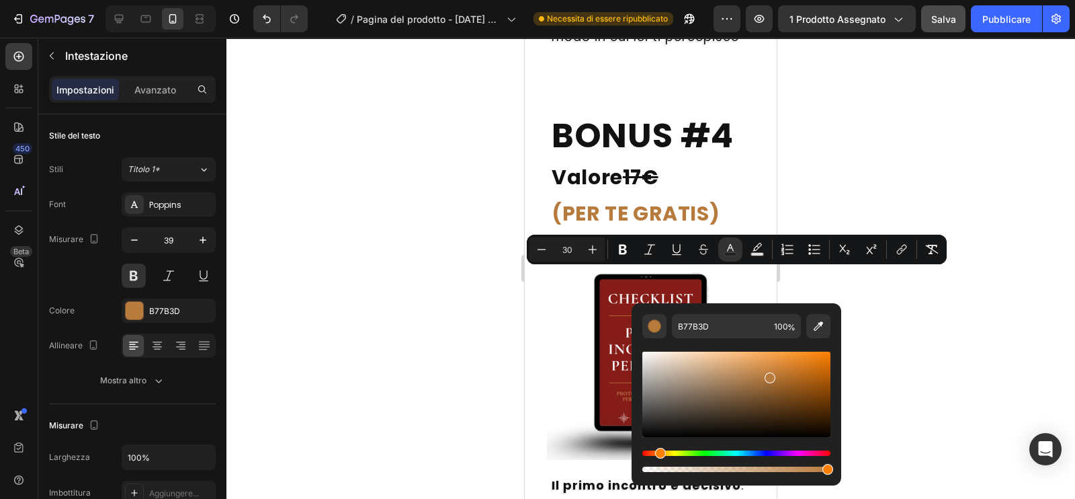
click at [648, 433] on div "Editor contextual toolbar" at bounding box center [736, 393] width 188 height 85
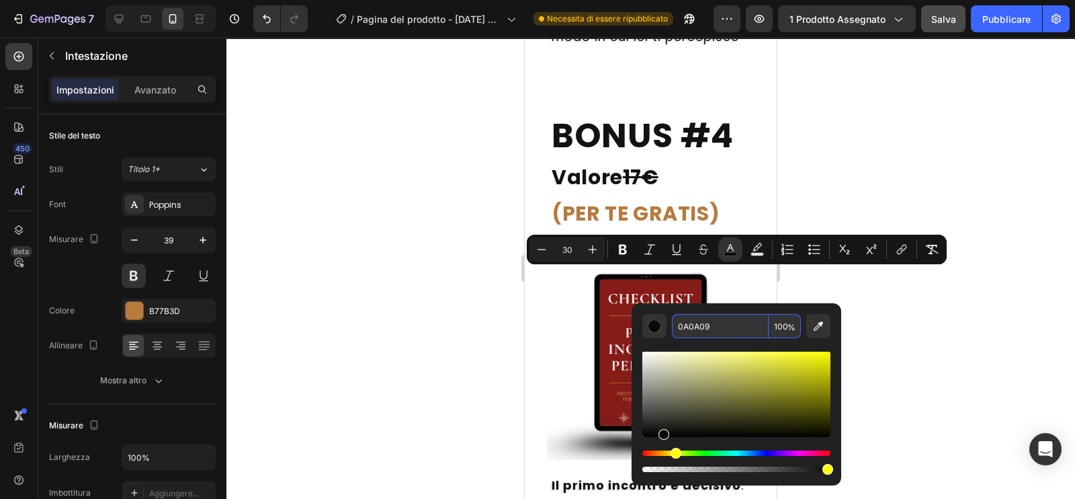
click at [696, 325] on input "0A0A09" at bounding box center [720, 326] width 97 height 24
type input "0A0A09"
click at [957, 333] on div at bounding box center [650, 268] width 849 height 461
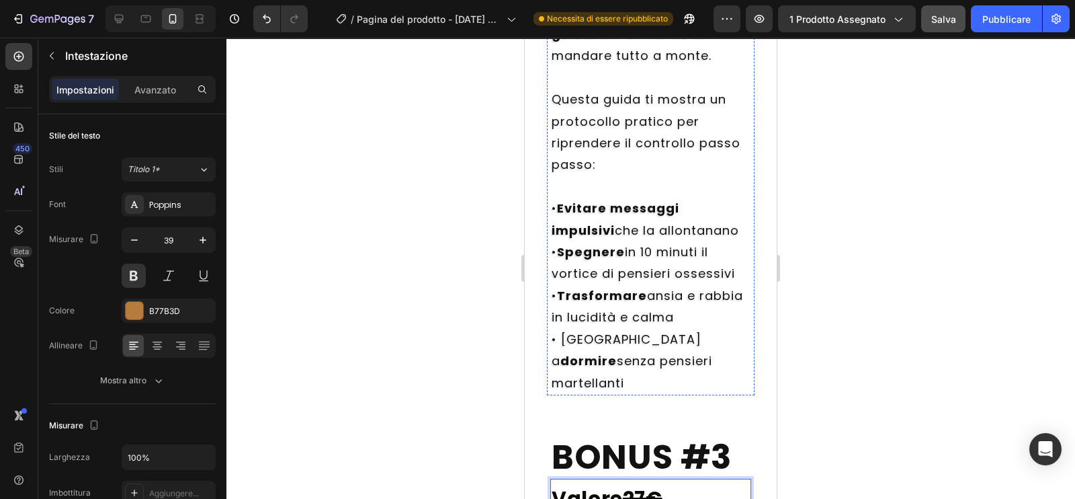
scroll to position [6245, 0]
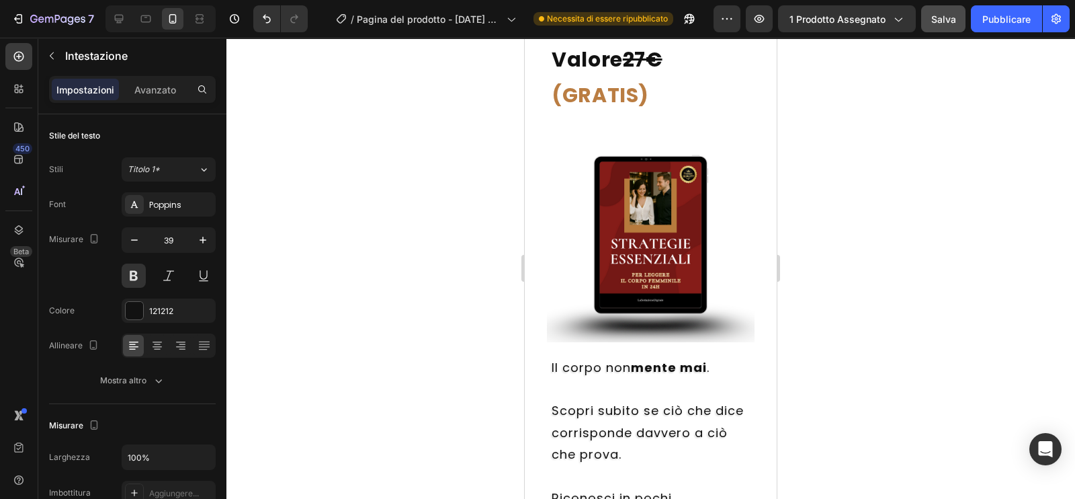
scroll to position [5431, 0]
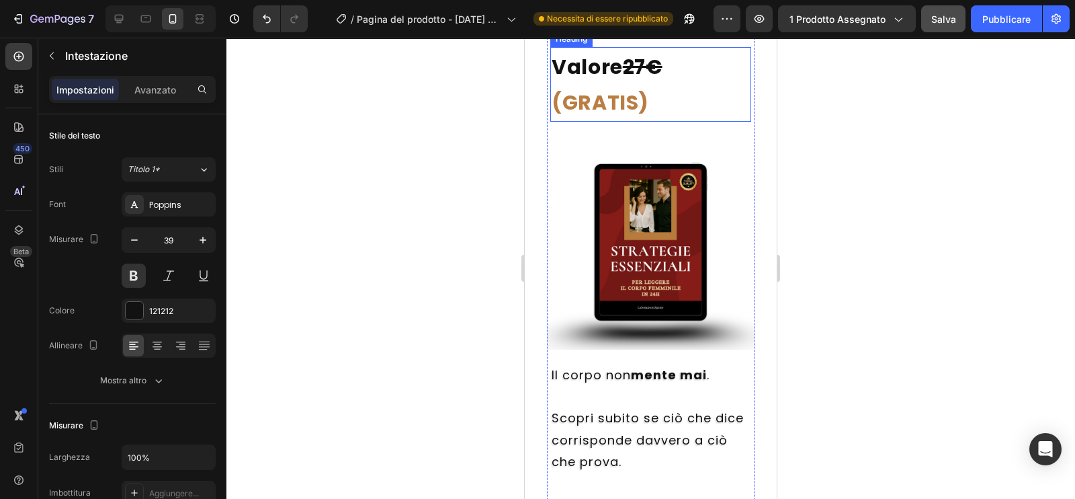
click at [669, 122] on h2 "Valore 27€ (GRATIS)" at bounding box center [650, 84] width 201 height 75
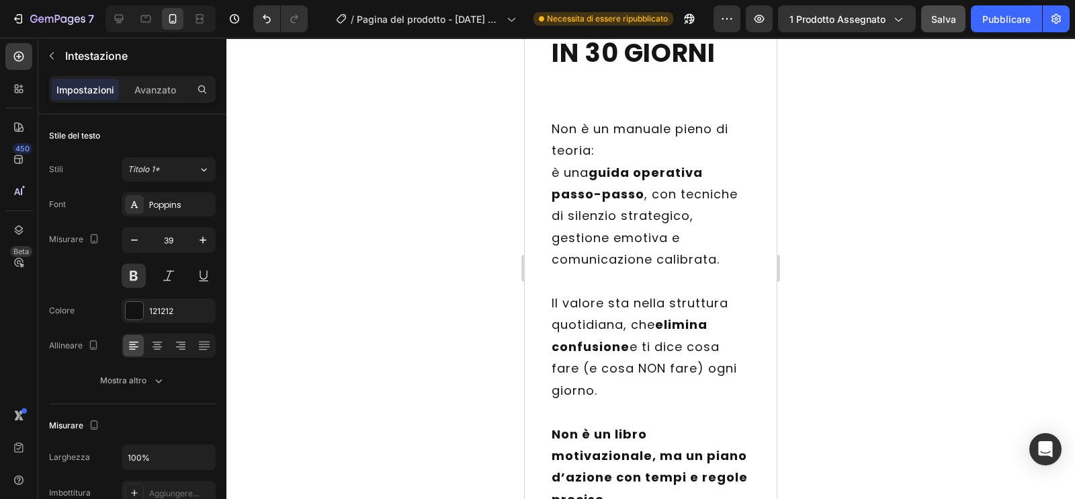
scroll to position [4391, 0]
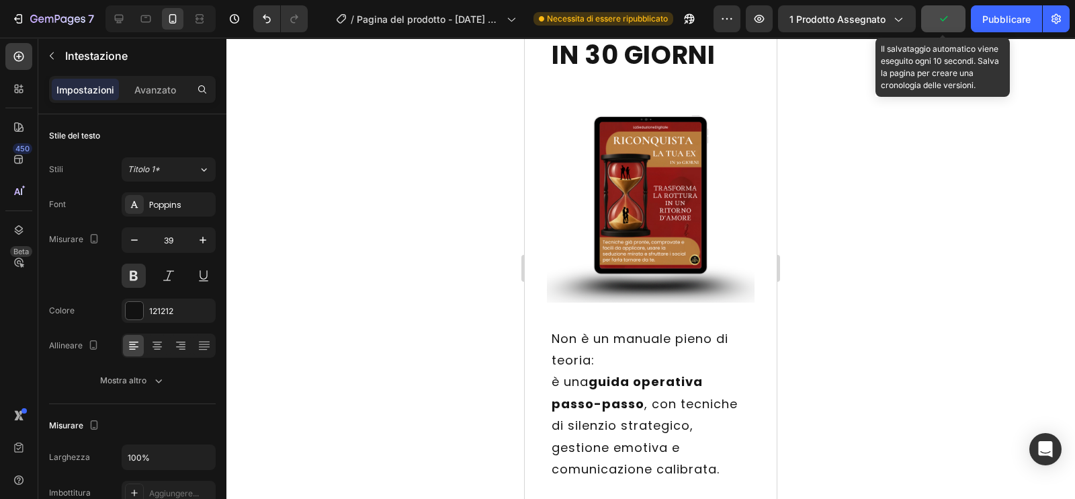
click at [956, 23] on button "button" at bounding box center [943, 18] width 44 height 27
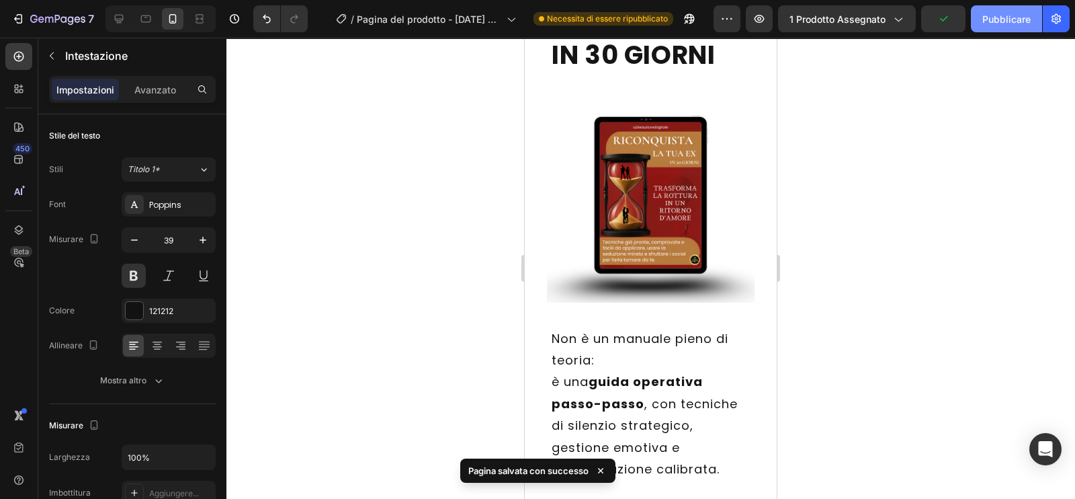
click at [986, 21] on font "Pubblicare" at bounding box center [1006, 18] width 48 height 11
click at [427, 369] on div at bounding box center [650, 268] width 849 height 461
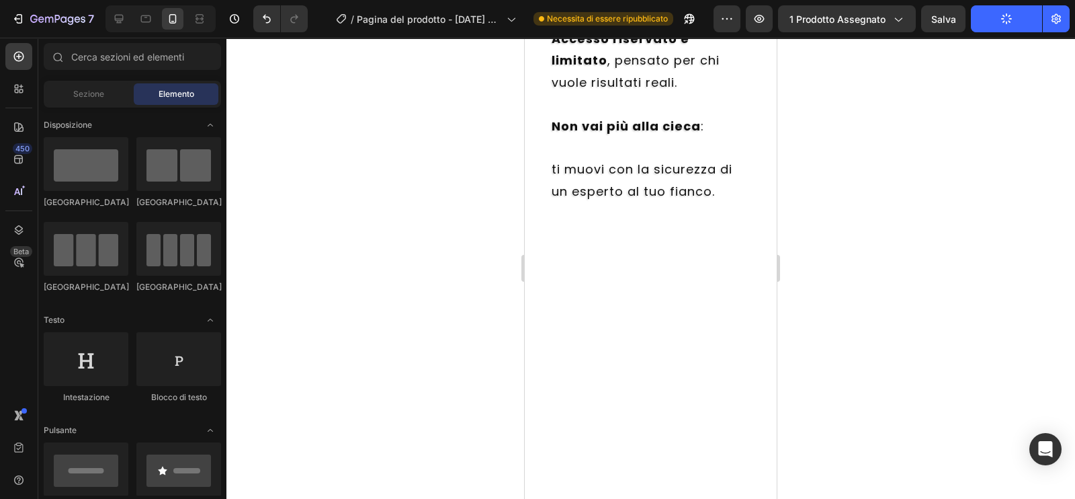
scroll to position [8932, 0]
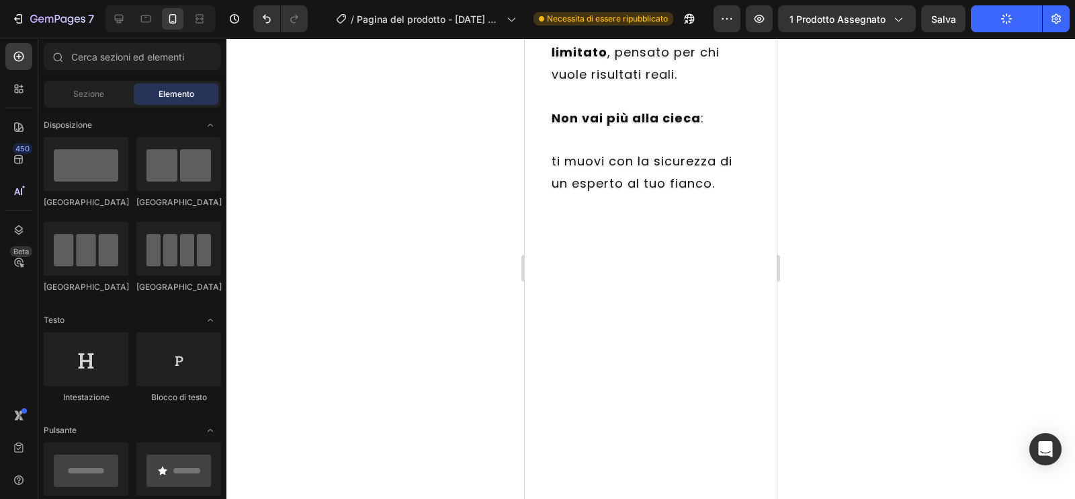
click at [319, 216] on div at bounding box center [650, 268] width 849 height 461
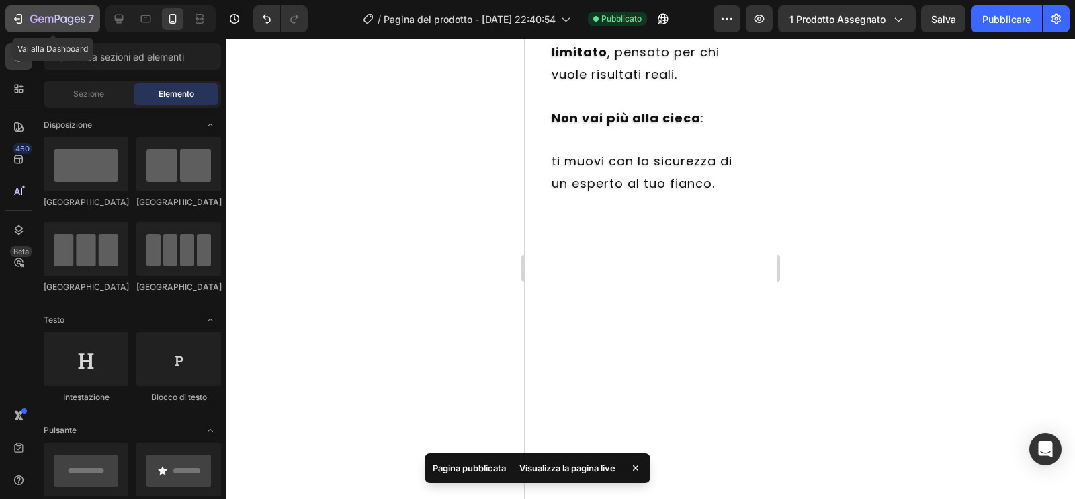
click at [34, 19] on icon "button" at bounding box center [57, 19] width 55 height 11
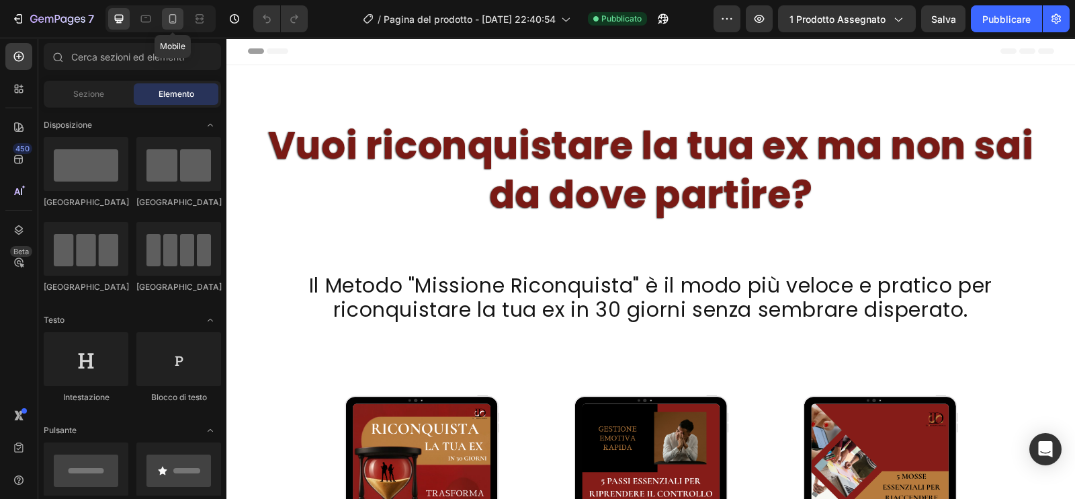
click at [171, 21] on icon at bounding box center [172, 18] width 13 height 13
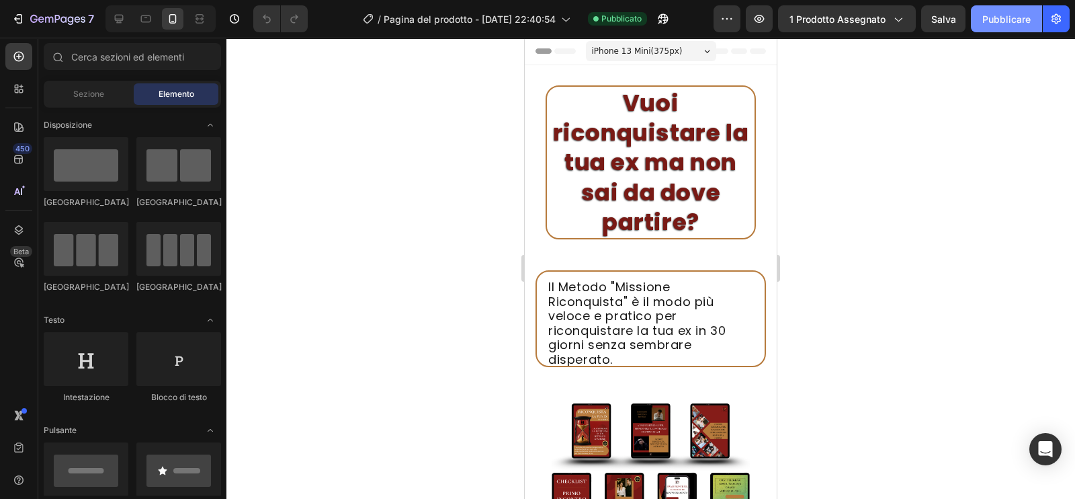
click at [1004, 24] on font "Pubblicare" at bounding box center [1006, 19] width 48 height 14
